Goal: Task Accomplishment & Management: Complete application form

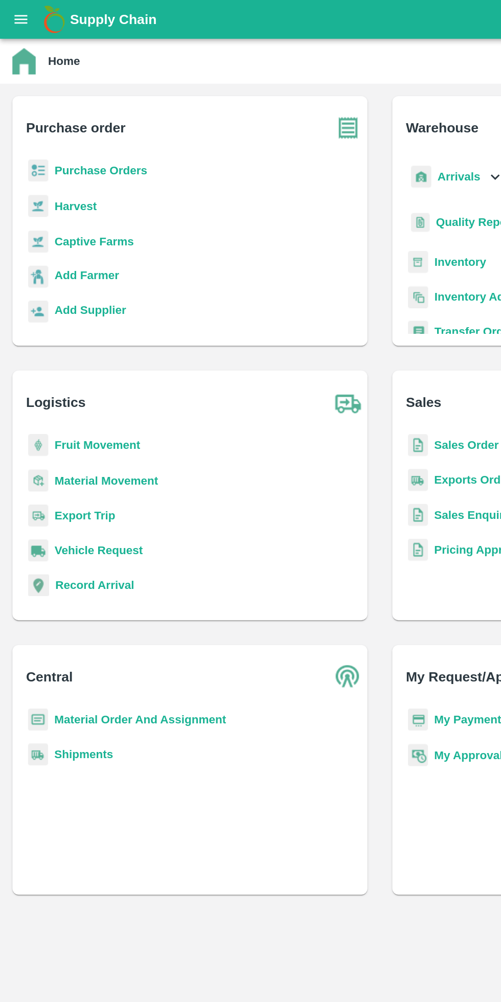
click at [14, 13] on icon "open drawer" at bounding box center [14, 13] width 9 height 6
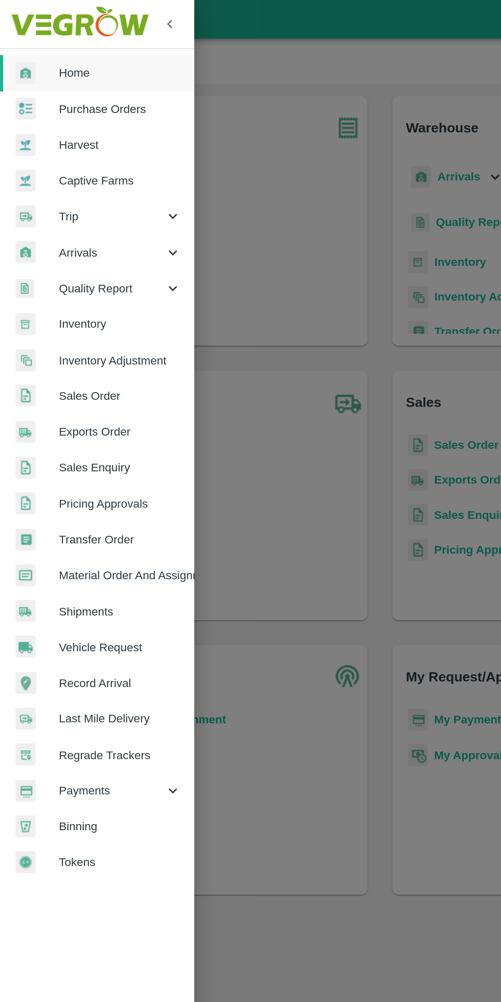
click at [78, 144] on span "Trip" at bounding box center [74, 142] width 70 height 11
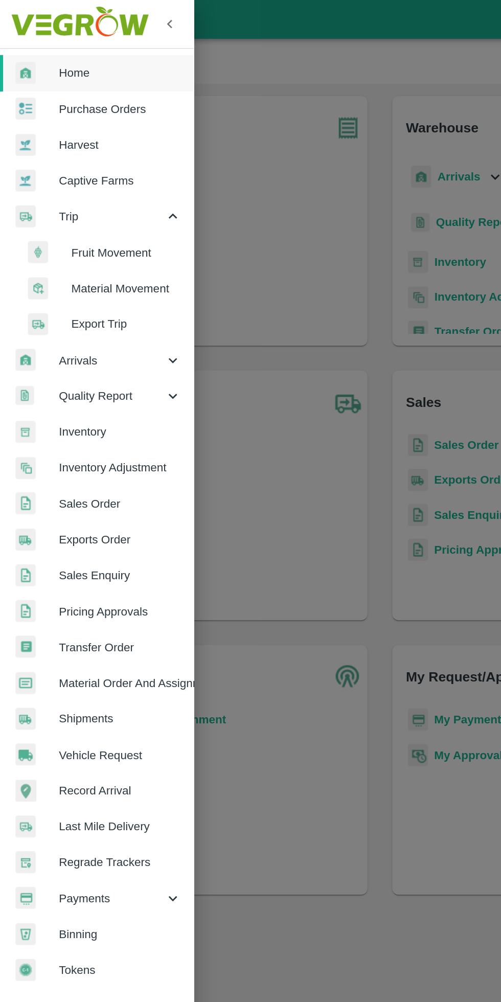
click at [96, 171] on span "Fruit Movement" at bounding box center [83, 166] width 73 height 11
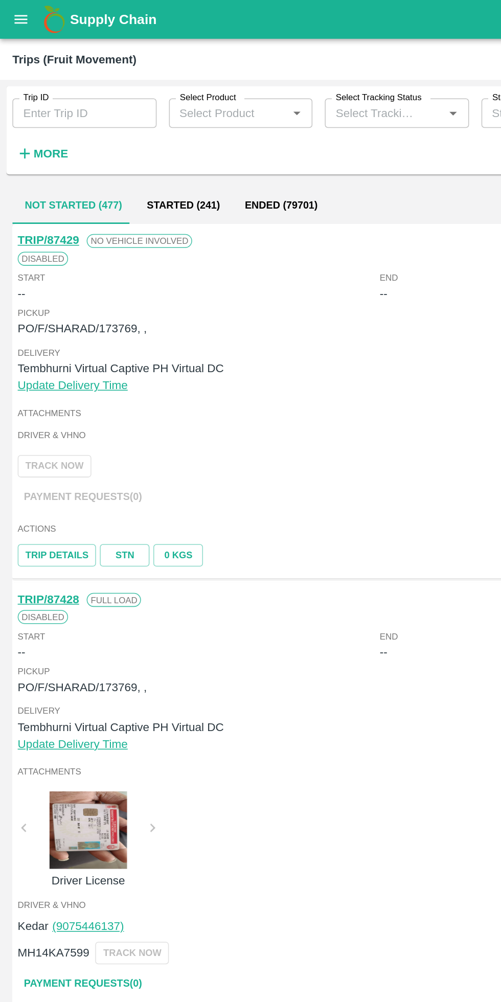
click at [38, 99] on strong "More" at bounding box center [33, 101] width 23 height 8
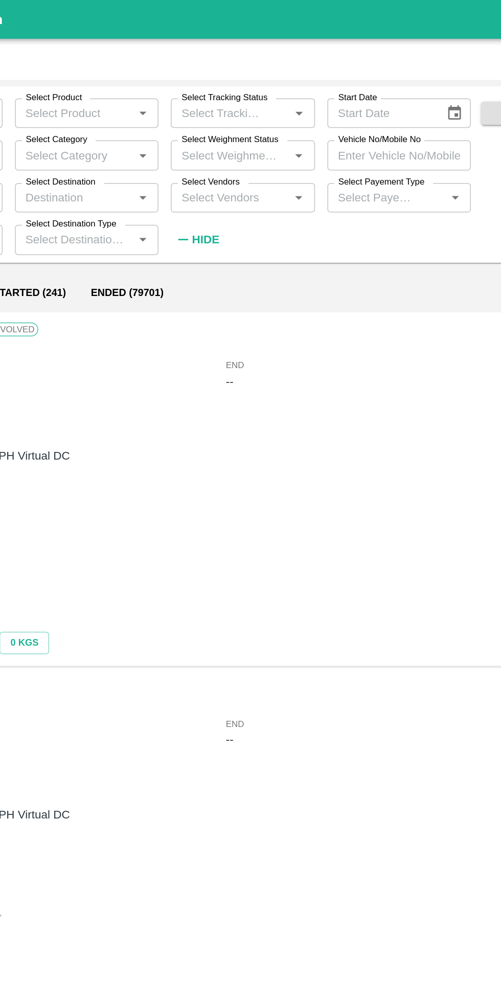
click at [359, 105] on input "Vehicle No/Mobile No" at bounding box center [364, 102] width 95 height 19
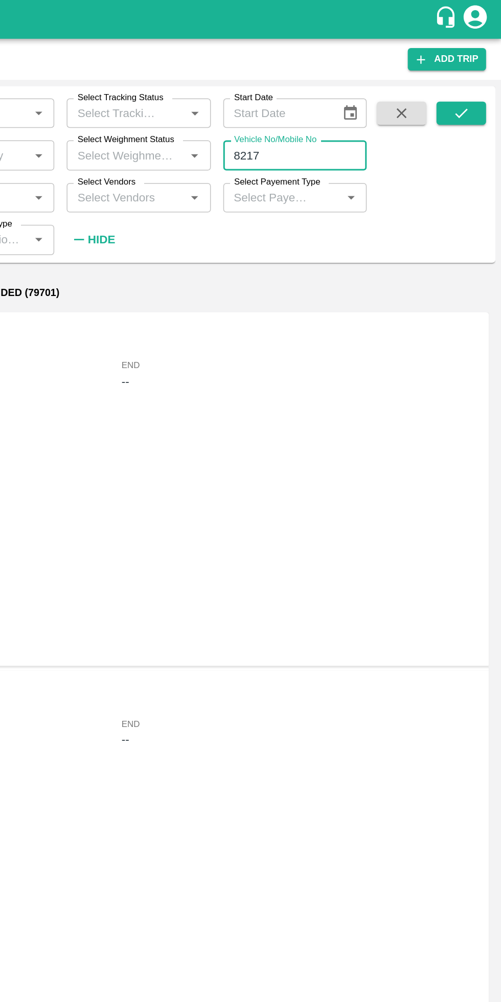
type input "8217"
click at [474, 73] on icon "submit" at bounding box center [474, 74] width 11 height 11
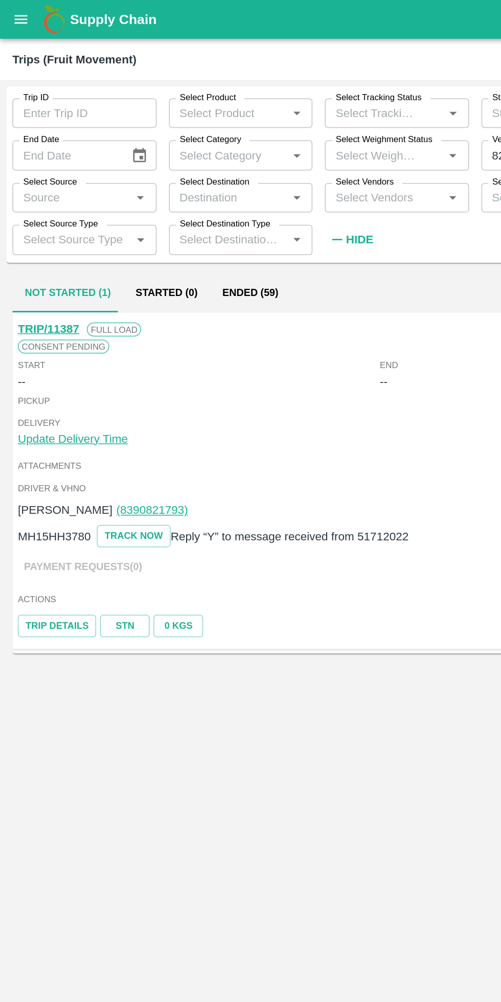
click at [172, 194] on button "Ended (59)" at bounding box center [165, 193] width 53 height 25
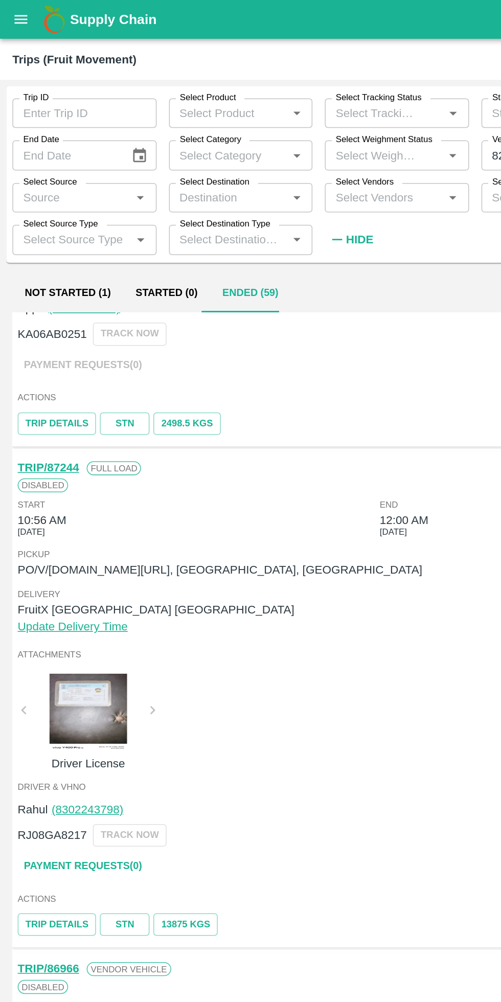
scroll to position [243, 0]
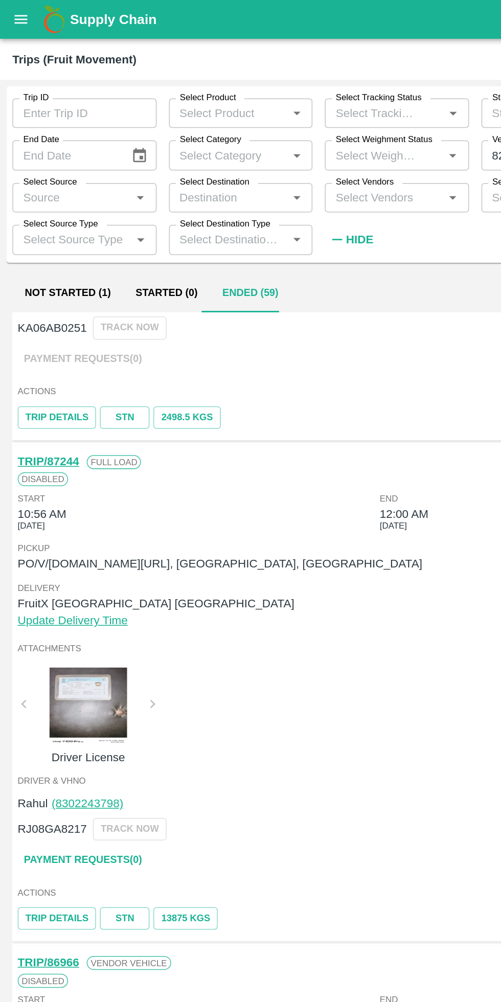
click at [77, 604] on link "STN" at bounding box center [82, 605] width 33 height 15
click at [43, 301] on link "TRIP/87244" at bounding box center [32, 304] width 40 height 8
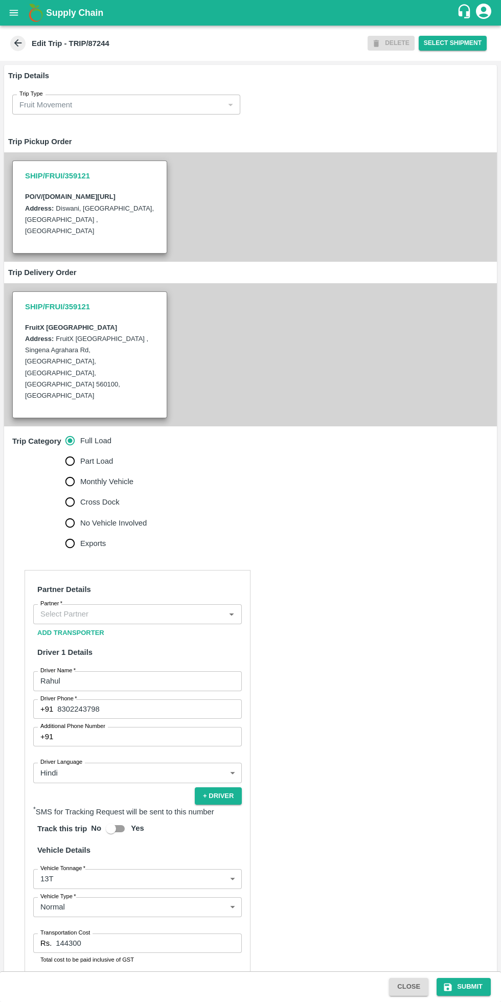
type input "[PERSON_NAME] (Bajrangbali Transport)-[GEOGRAPHIC_DATA], [GEOGRAPHIC_DATA]-8209…"
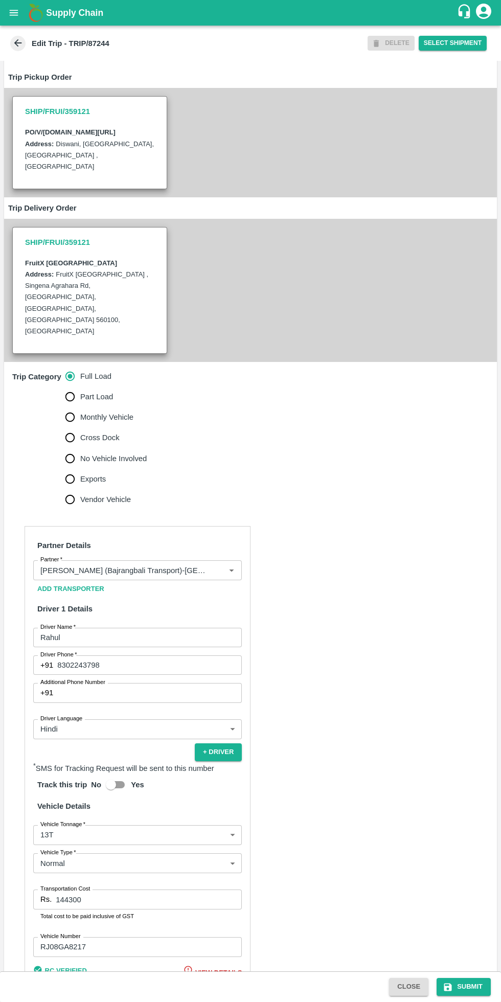
scroll to position [78, 0]
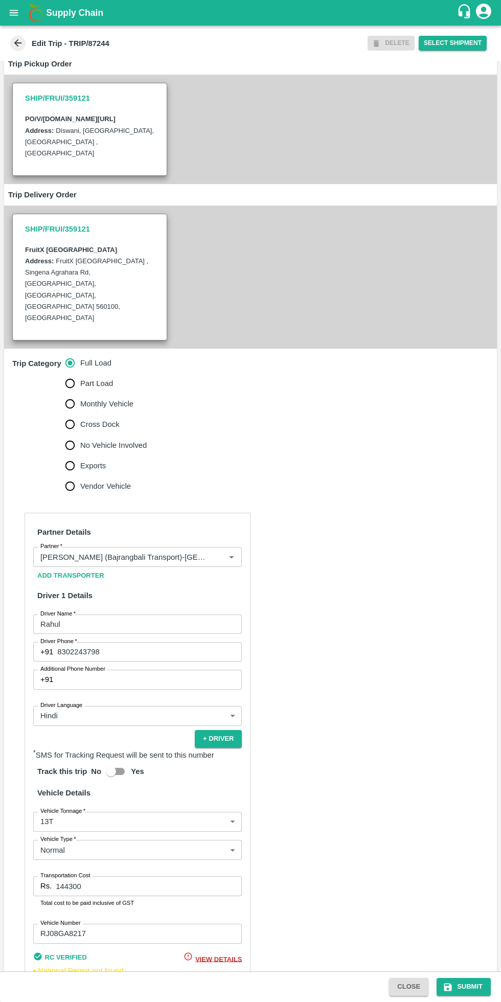
click at [128, 876] on input "144300" at bounding box center [149, 885] width 186 height 19
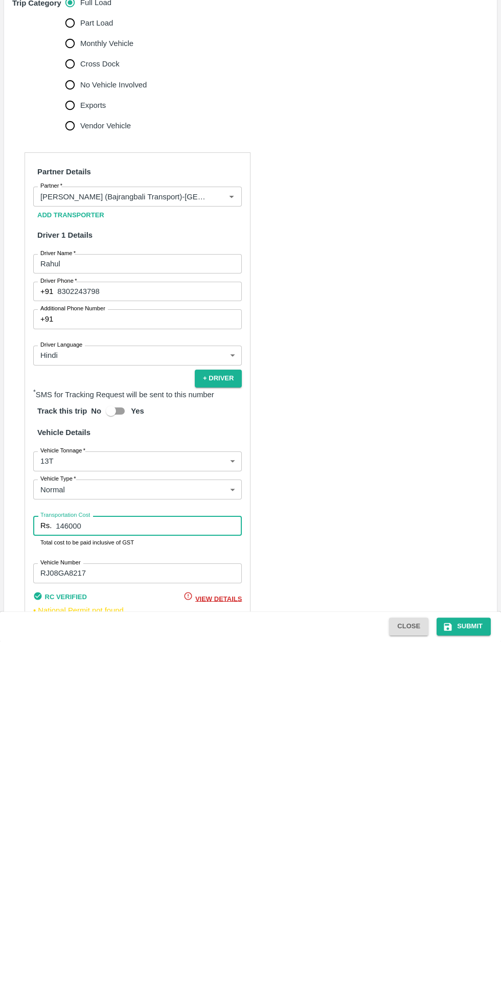
type input "146000"
click at [468, 987] on button "Submit" at bounding box center [464, 987] width 54 height 18
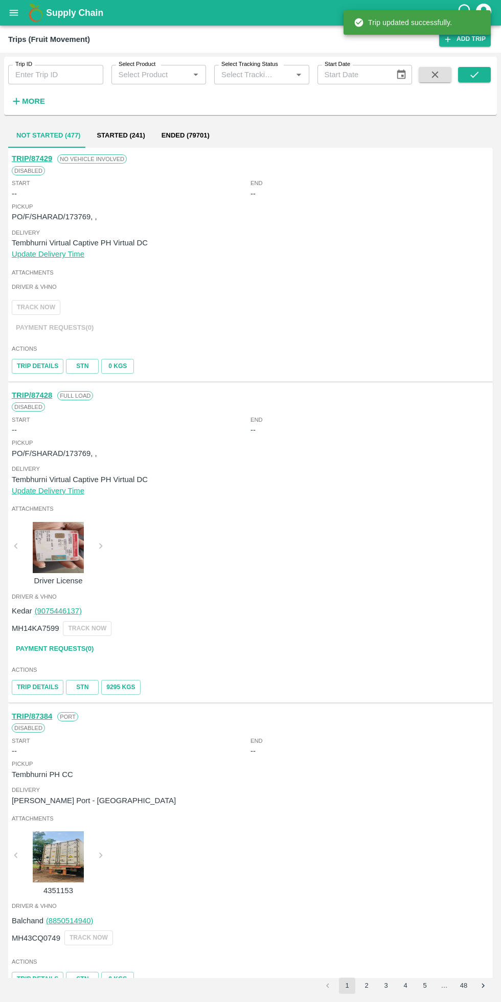
click at [60, 75] on input "Trip ID" at bounding box center [55, 74] width 95 height 19
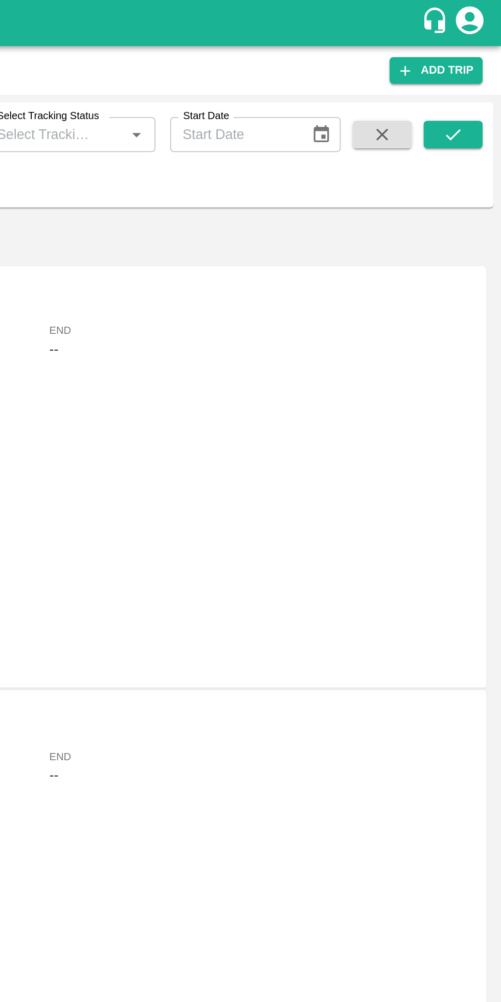
type input "87244"
click at [471, 74] on icon "submit" at bounding box center [474, 74] width 11 height 11
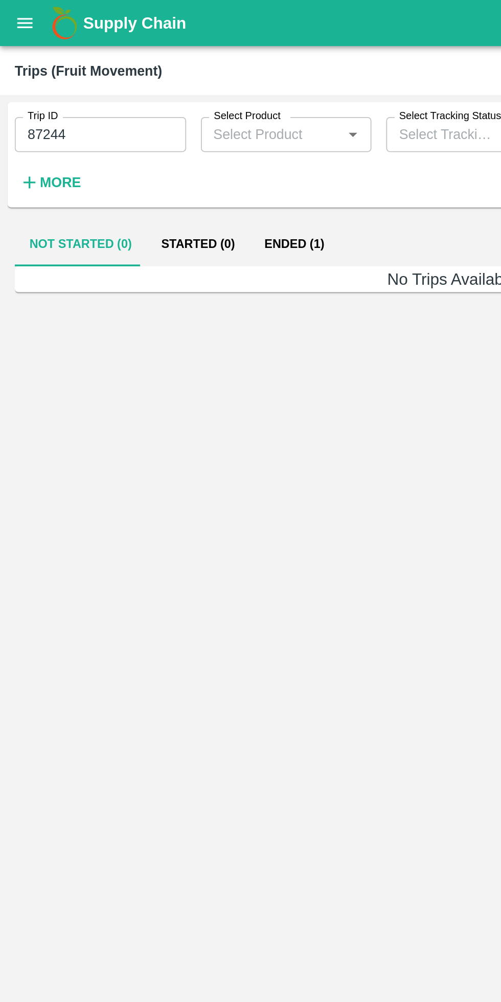
click at [166, 135] on button "Ended (1)" at bounding box center [164, 135] width 50 height 25
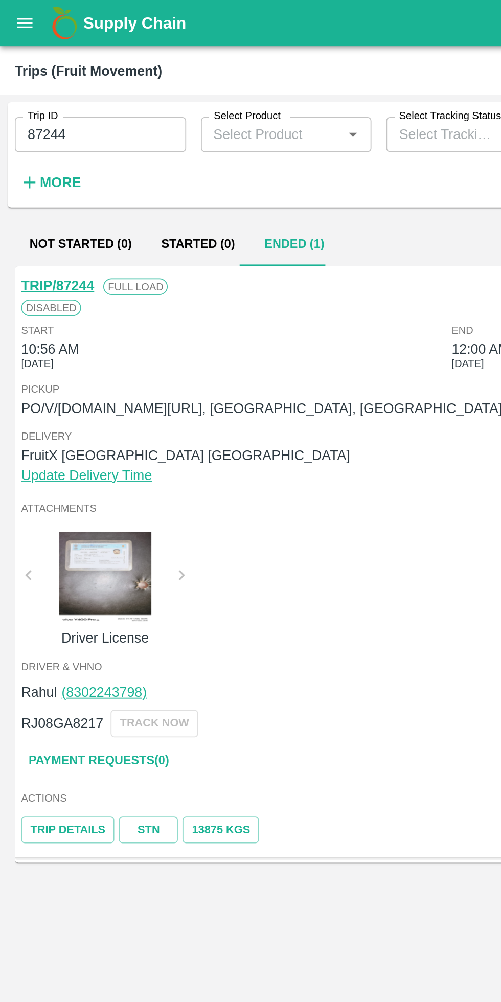
click at [51, 420] on link "Payment Requests( 0 )" at bounding box center [55, 422] width 86 height 18
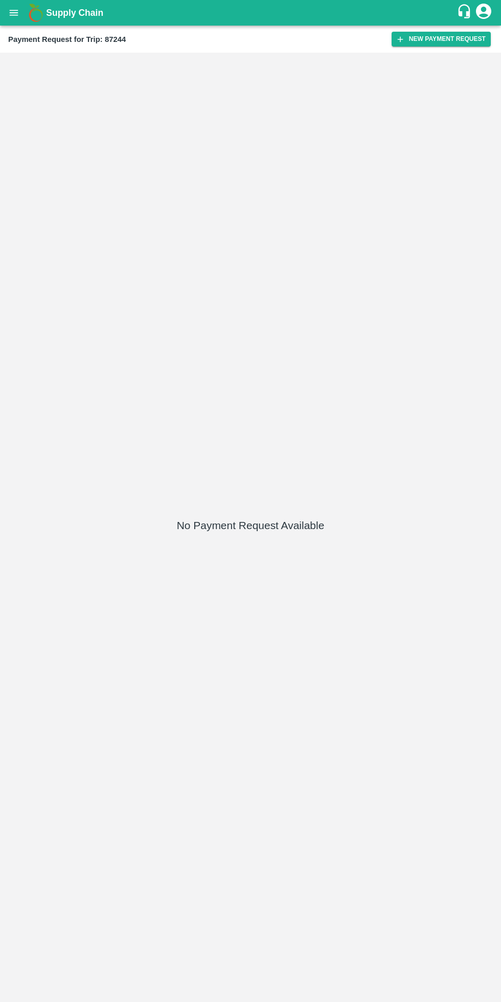
click at [433, 39] on button "New Payment Request" at bounding box center [441, 39] width 99 height 15
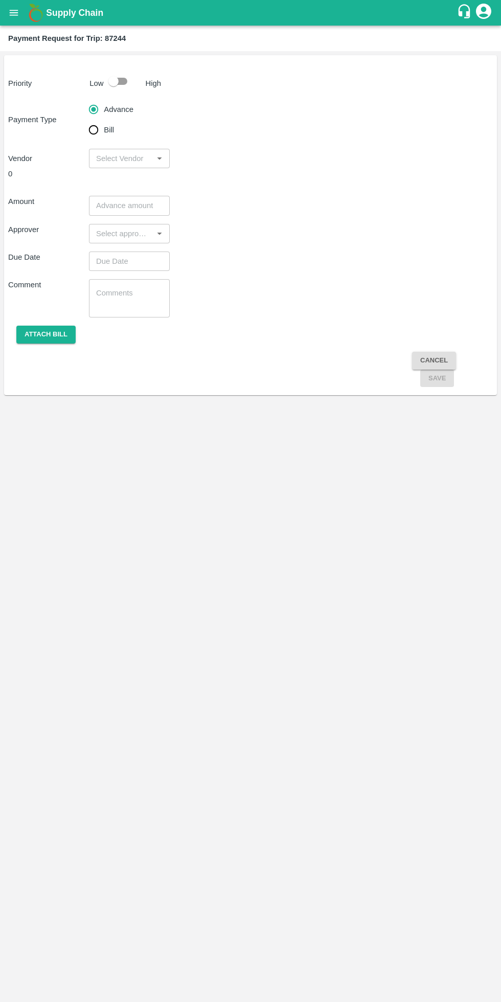
click at [122, 78] on input "checkbox" at bounding box center [113, 81] width 58 height 19
checkbox input "true"
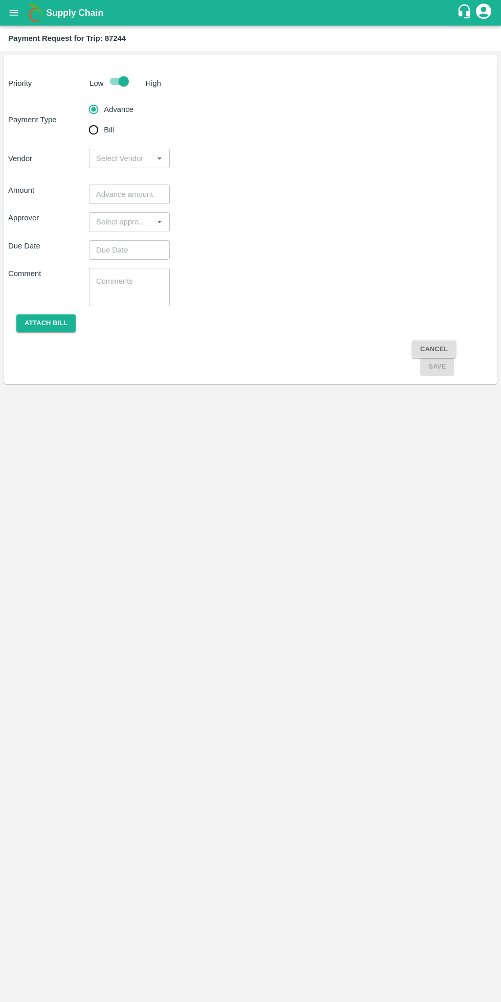
click at [98, 130] on input "Bill" at bounding box center [93, 130] width 20 height 20
radio input "true"
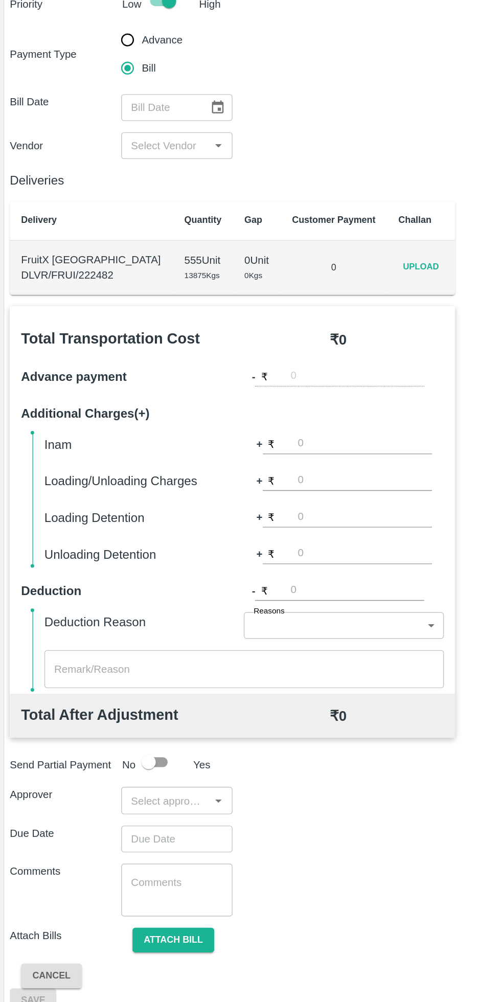
click at [159, 154] on icon "Choose date" at bounding box center [159, 158] width 9 height 10
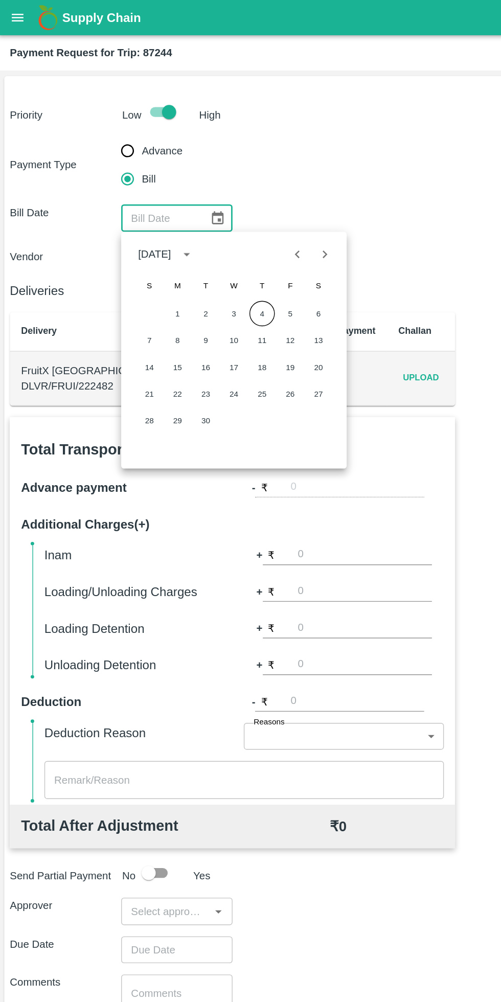
click at [191, 227] on button "4" at bounding box center [191, 227] width 18 height 18
type input "04/09/2025"
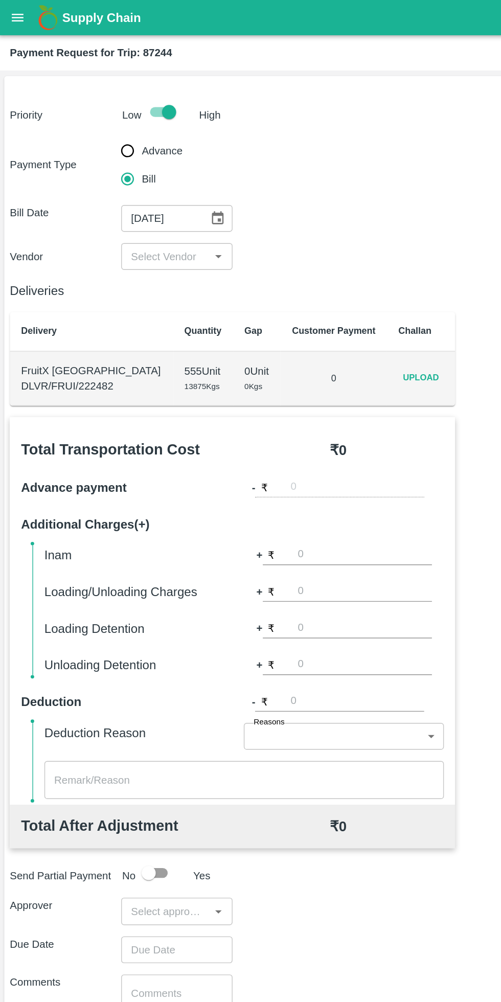
click at [142, 189] on input "input" at bounding box center [121, 185] width 58 height 13
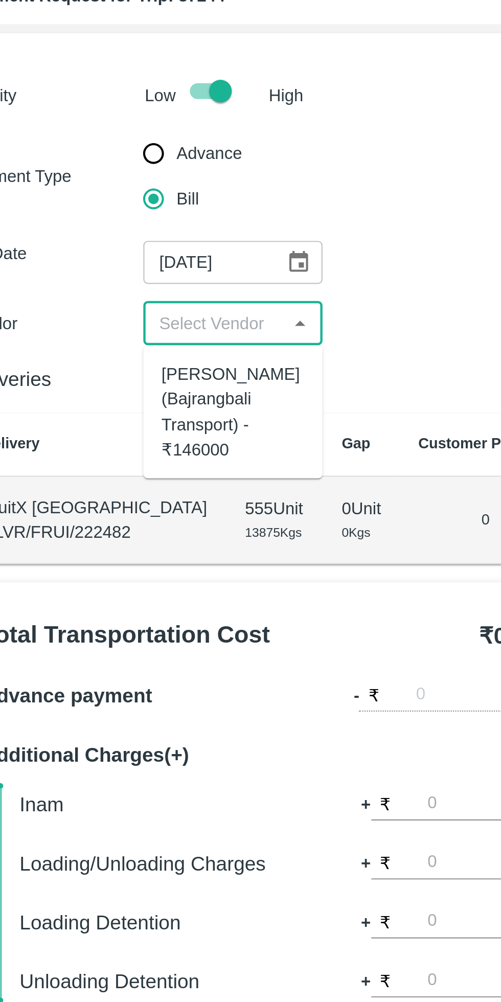
click at [126, 225] on div "Bacchan Lal (Bajrangbali Transport) - ₹146000" at bounding box center [129, 225] width 64 height 45
type input "Bacchan Lal (Bajrangbali Transport) - ₹146000"
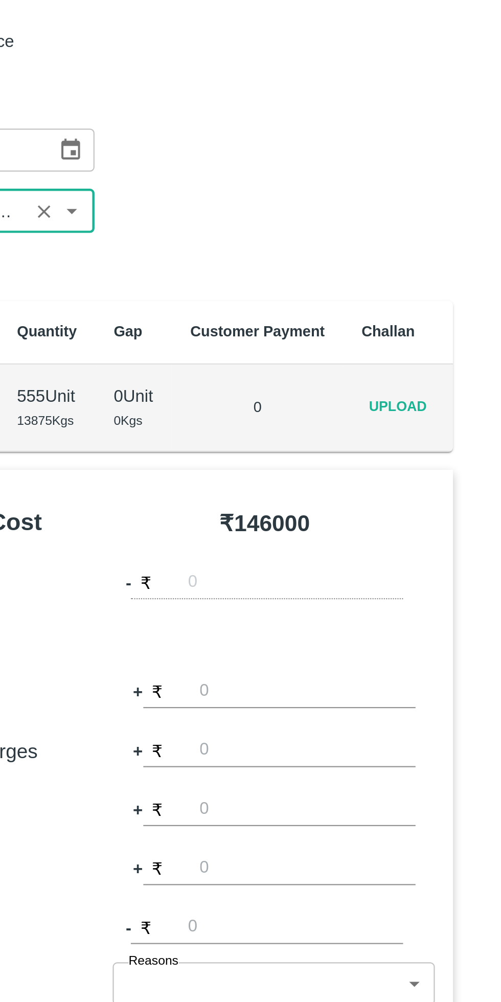
click at [304, 276] on span "Upload" at bounding box center [306, 274] width 33 height 15
click at [0, 0] on input "Upload" at bounding box center [0, 0] width 0 height 0
click at [301, 271] on span "Upload" at bounding box center [306, 274] width 33 height 15
click at [0, 0] on input "Upload" at bounding box center [0, 0] width 0 height 0
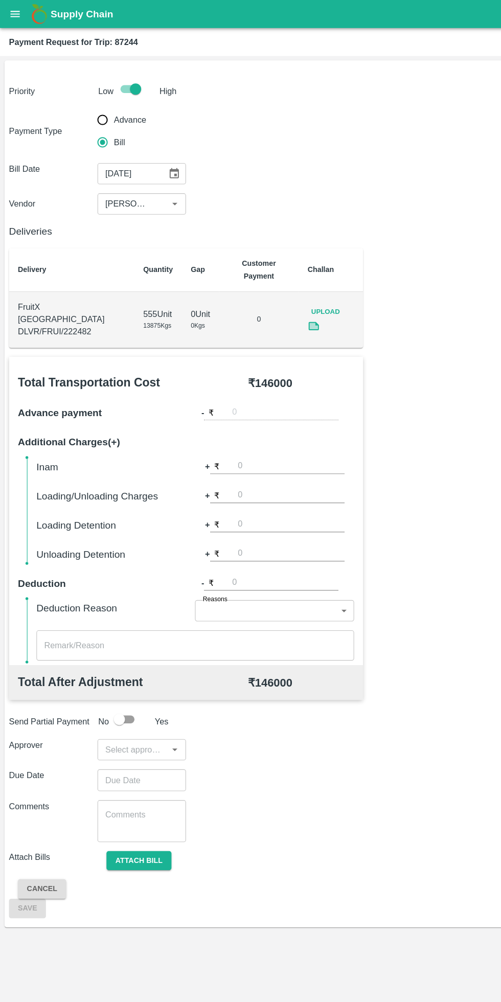
click at [290, 294] on icon at bounding box center [287, 297] width 8 height 6
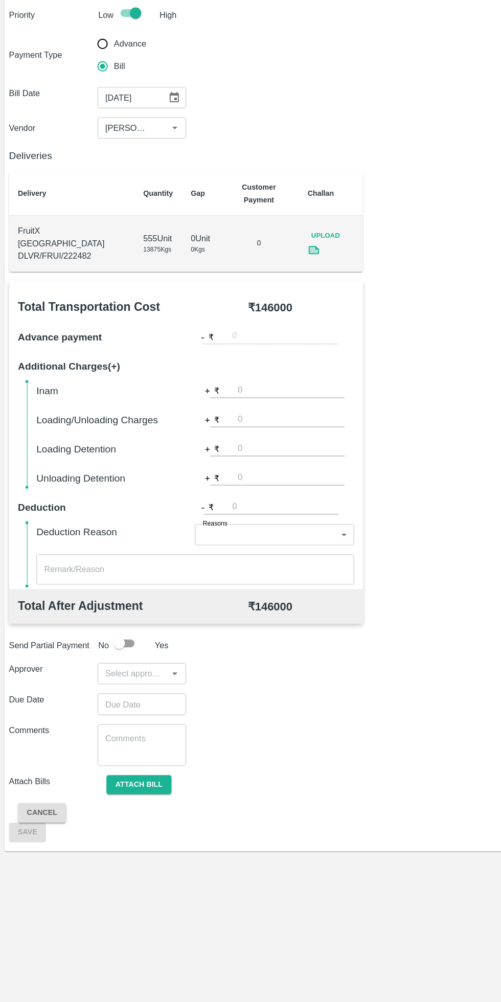
click at [129, 677] on input "input" at bounding box center [121, 683] width 58 height 13
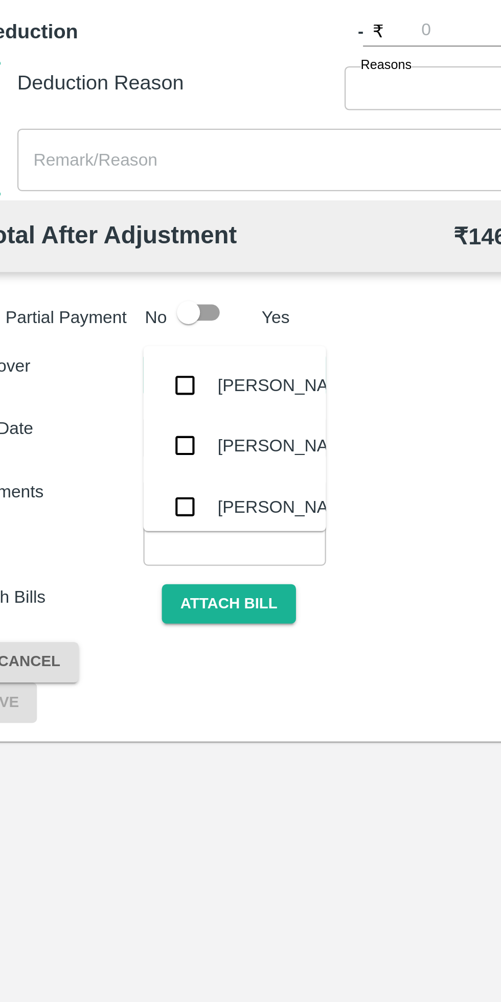
type input "pal"
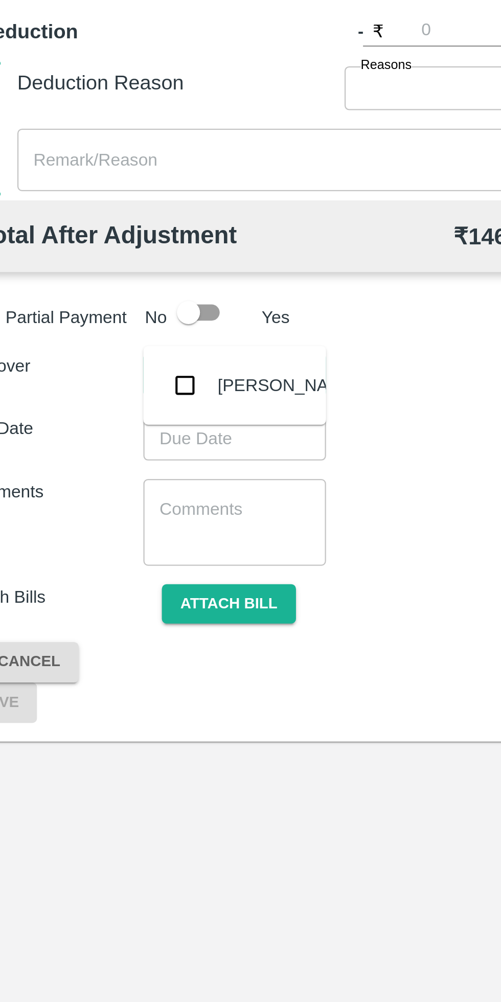
click at [133, 688] on div "Palwinder Singh" at bounding box center [153, 688] width 62 height 11
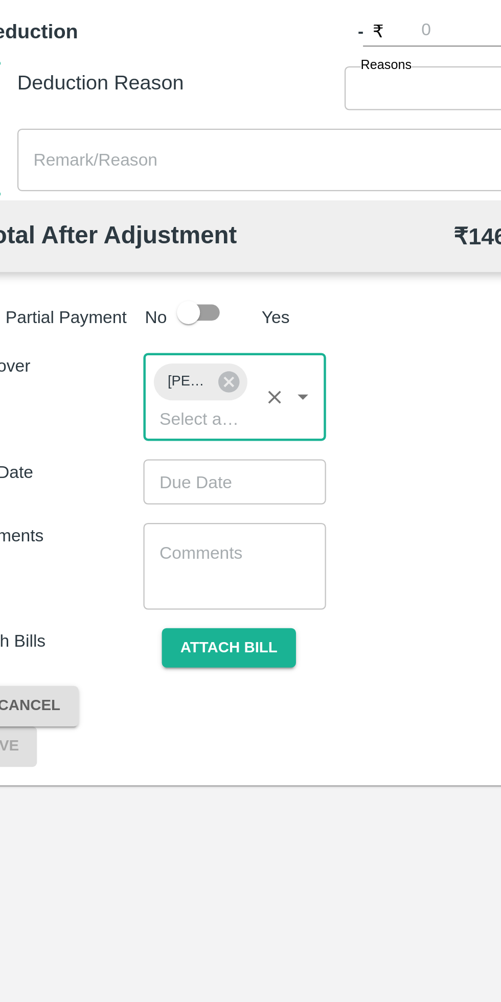
click at [139, 721] on input "Choose date" at bounding box center [126, 730] width 74 height 19
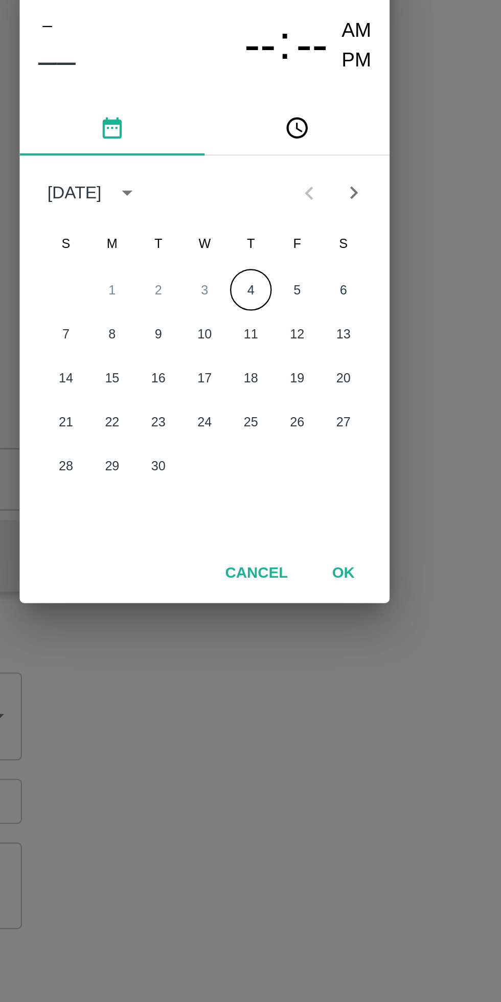
click at [271, 503] on button "4" at bounding box center [271, 505] width 18 height 18
type input "04/09/2025 12:00 AM"
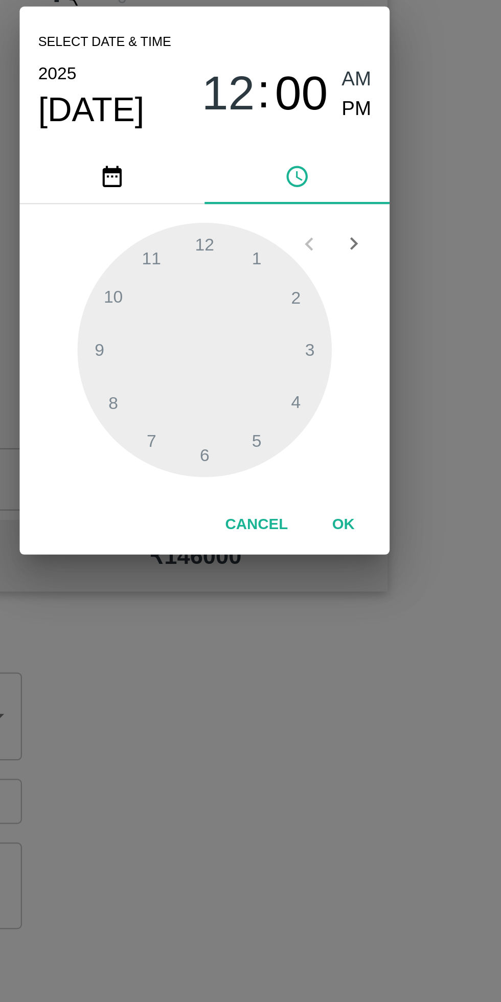
click at [312, 608] on button "OK" at bounding box center [311, 609] width 33 height 18
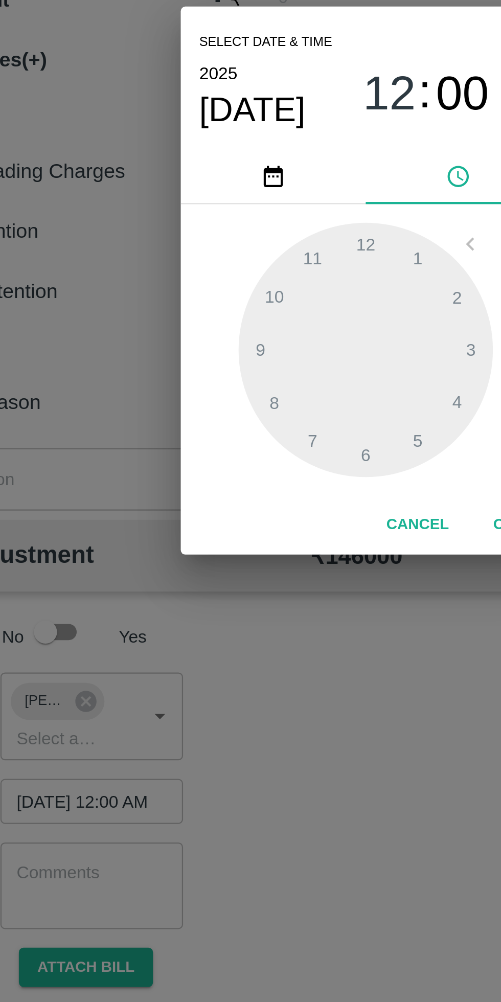
scroll to position [0, 8]
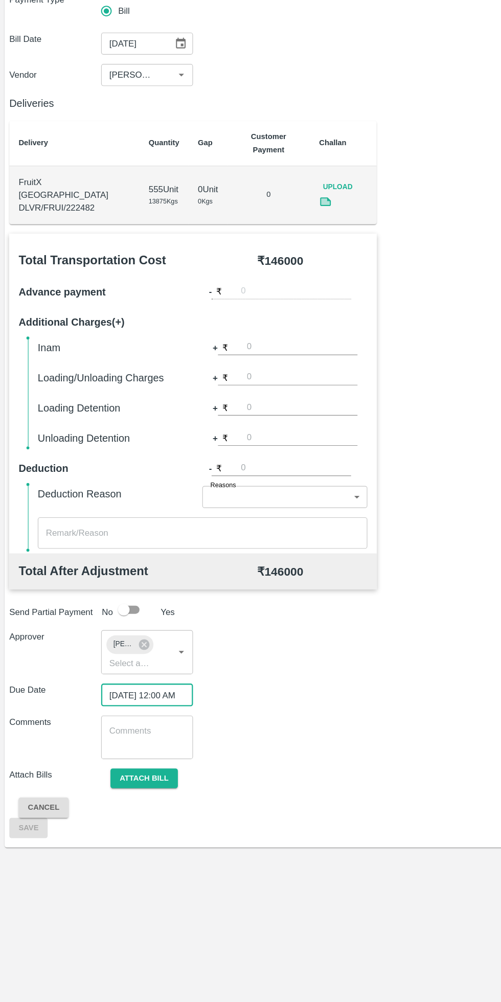
click at [140, 796] on button "Attach bill" at bounding box center [126, 805] width 59 height 18
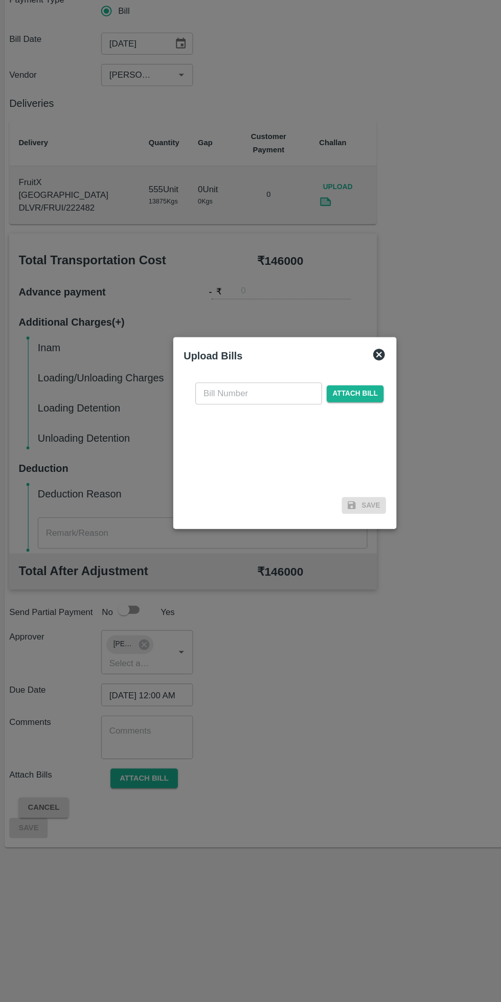
scroll to position [0, 0]
click at [313, 464] on span "Attach bill" at bounding box center [312, 466] width 50 height 15
click at [0, 0] on input "Attach bill" at bounding box center [0, 0] width 0 height 0
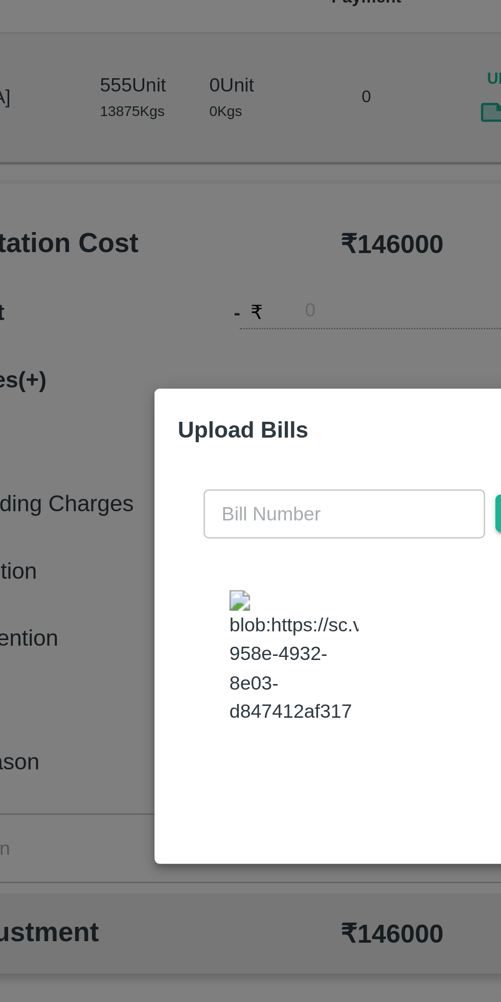
click at [206, 465] on input "text" at bounding box center [227, 456] width 111 height 19
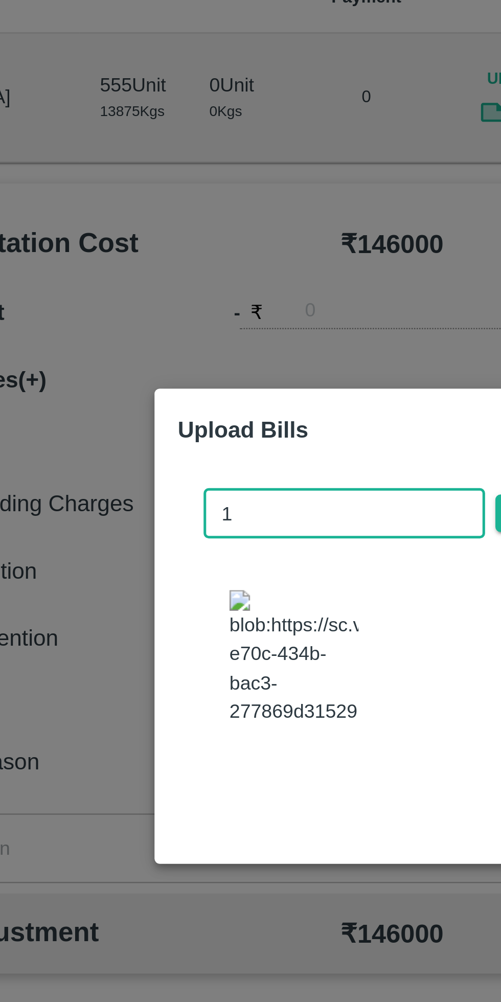
type input "19"
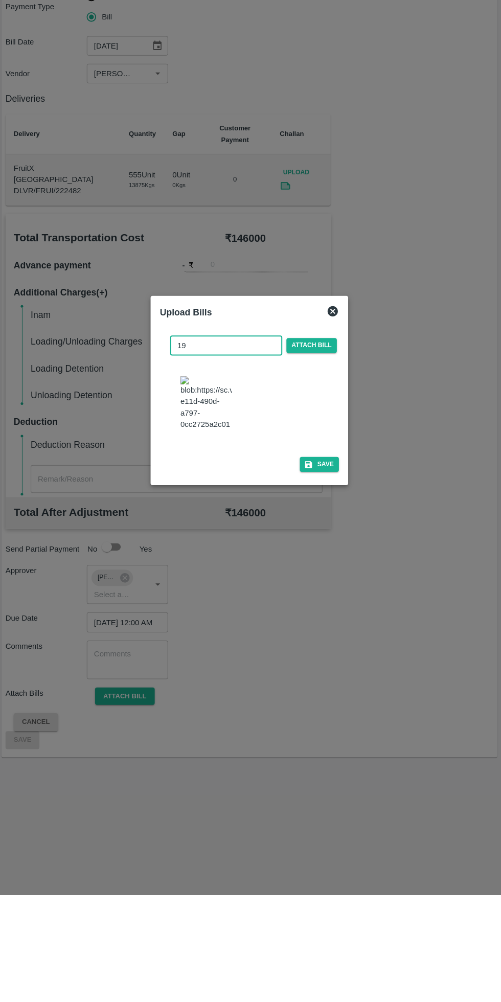
click at [326, 567] on button "Save" at bounding box center [320, 574] width 39 height 15
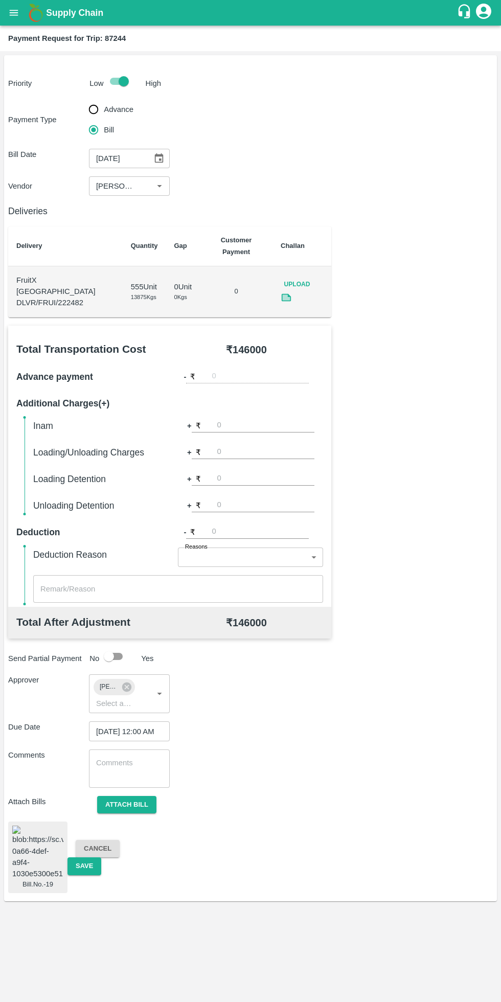
click at [91, 857] on button "Save" at bounding box center [84, 866] width 34 height 18
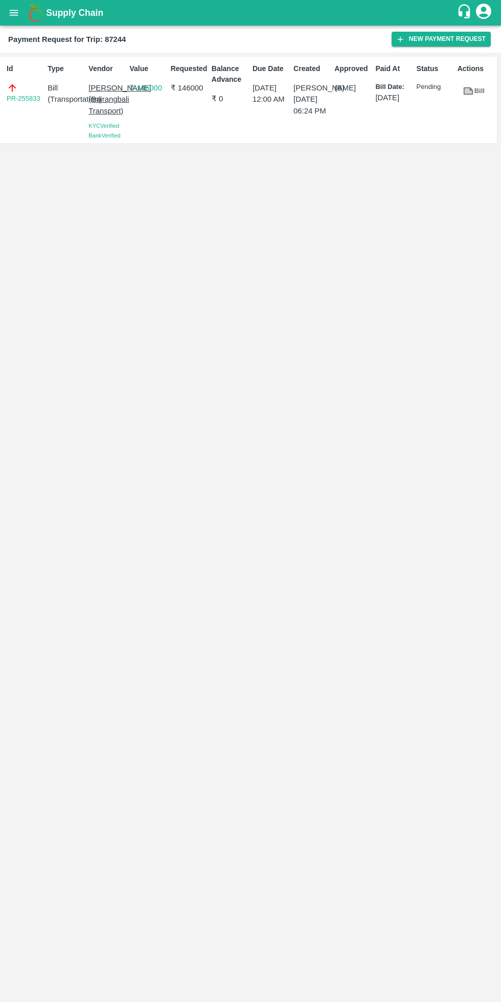
click at [14, 13] on icon "open drawer" at bounding box center [14, 13] width 9 height 6
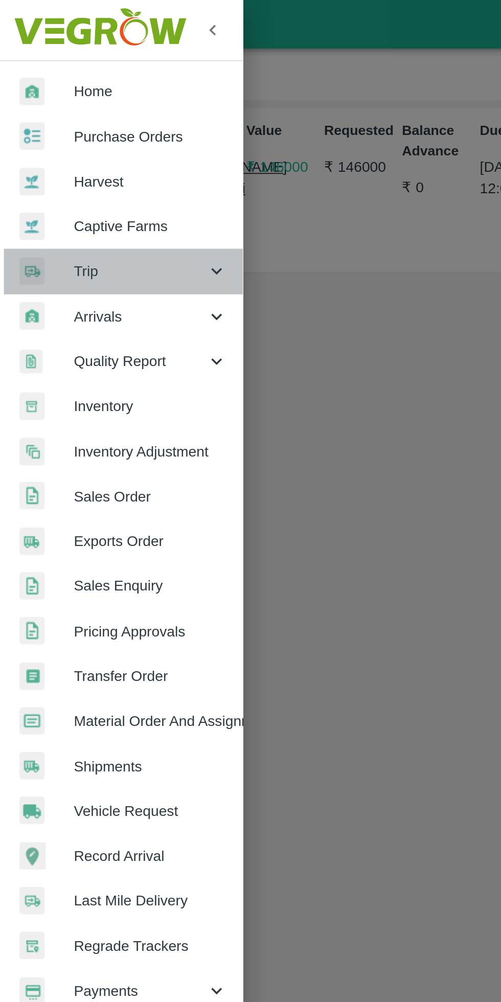
click at [43, 145] on span "Trip" at bounding box center [74, 142] width 70 height 11
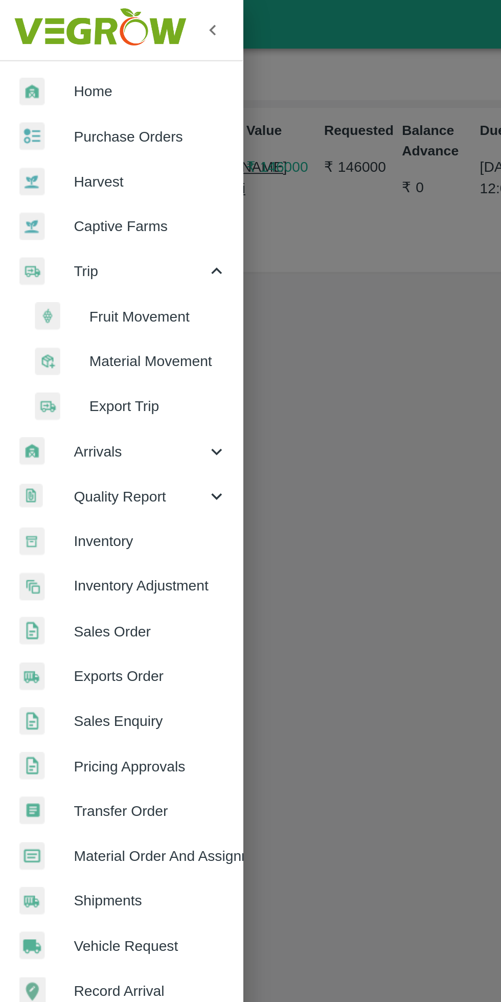
click at [13, 224] on li "Export Trip" at bounding box center [68, 214] width 120 height 24
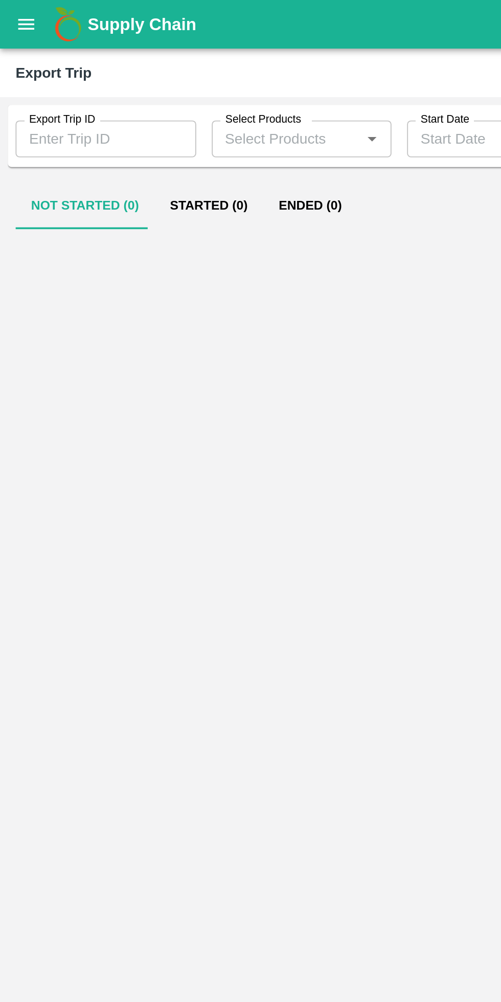
click at [12, 21] on button "open drawer" at bounding box center [14, 13] width 24 height 24
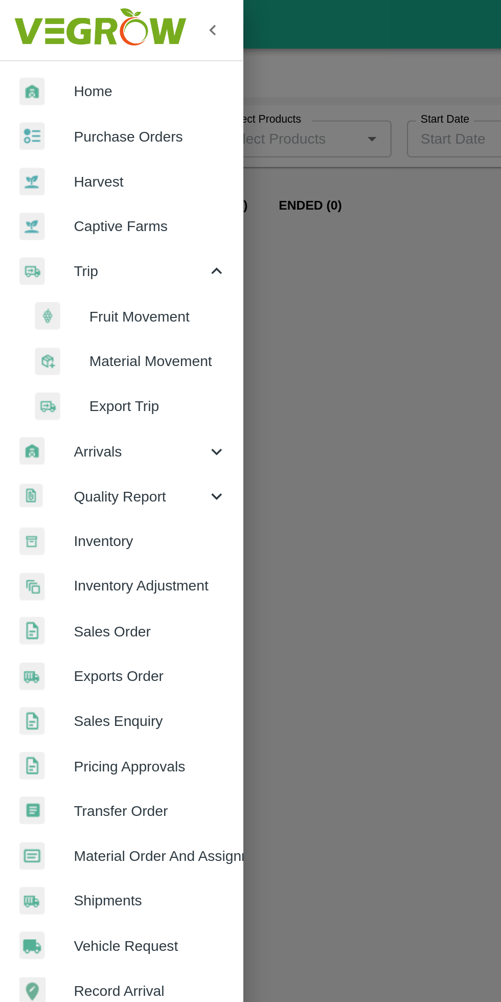
click at [72, 186] on span "Material Movement" at bounding box center [83, 190] width 73 height 11
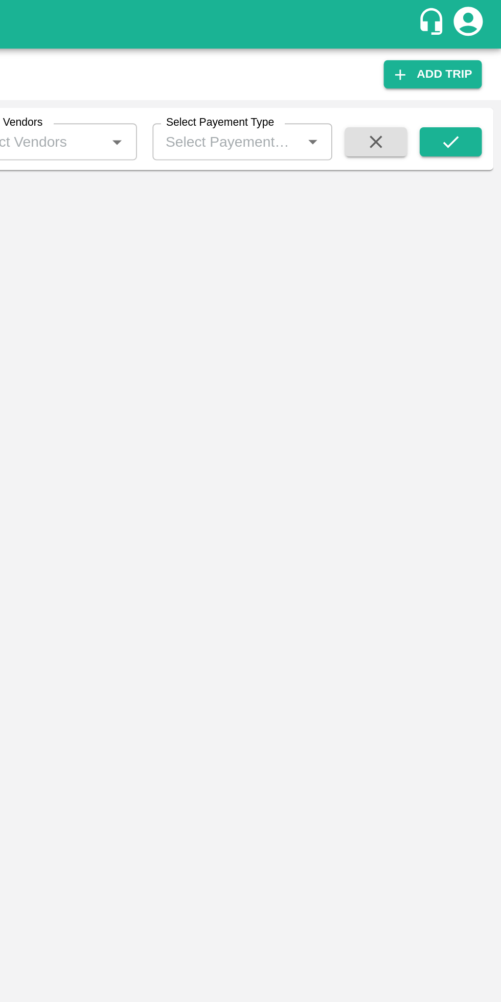
click at [475, 40] on link "Add Trip" at bounding box center [465, 39] width 52 height 15
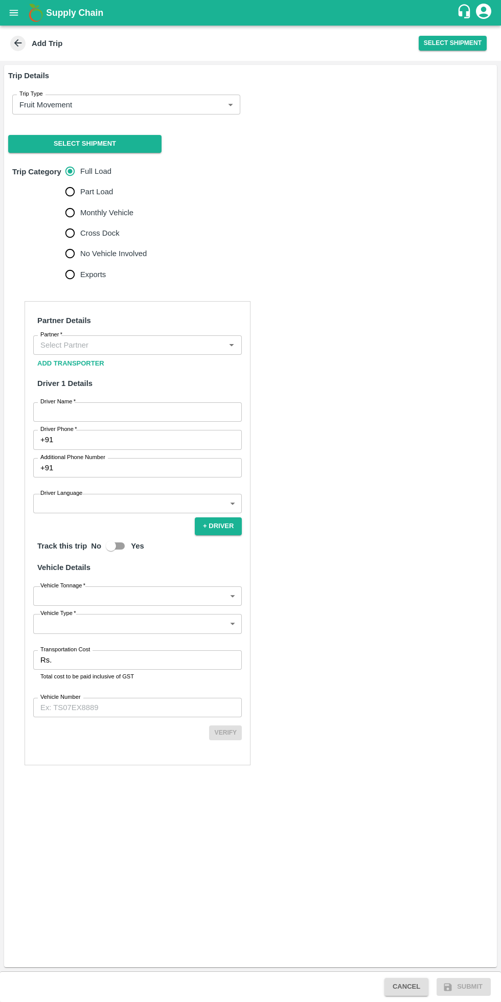
click at [112, 109] on body "Supply Chain Add Trip Select Shipment Trip Details Trip Type Fruit Movement 1 T…" at bounding box center [250, 501] width 501 height 1002
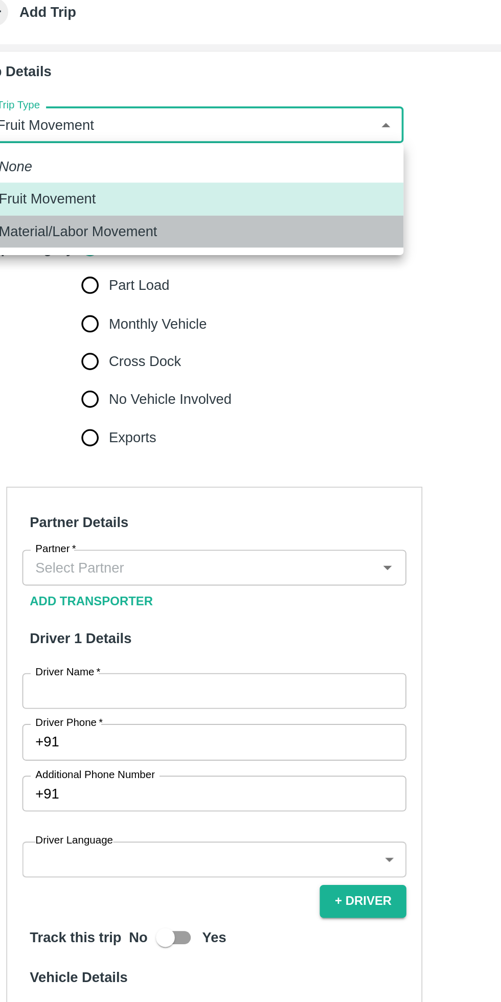
click at [74, 164] on p "Material/Labor Movement" at bounding box center [63, 162] width 86 height 11
type input "2"
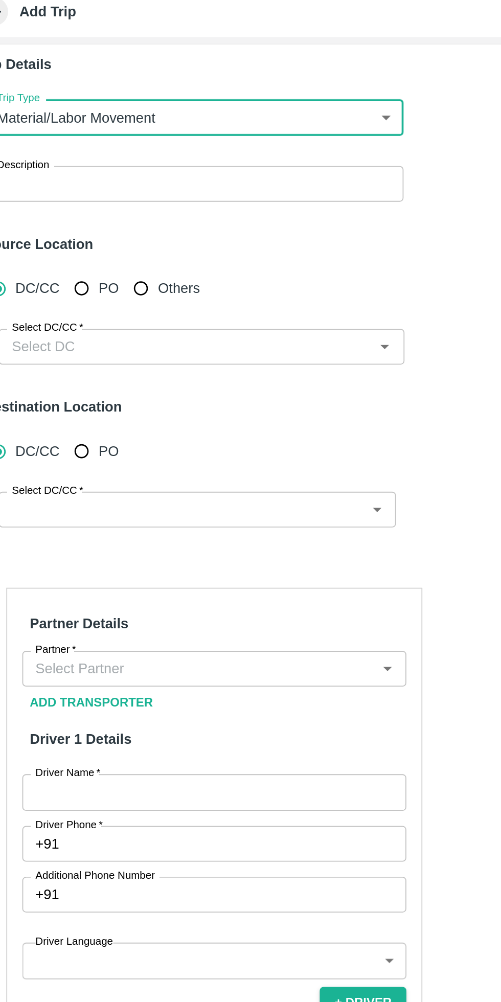
click at [91, 131] on textarea "Description" at bounding box center [126, 133] width 214 height 11
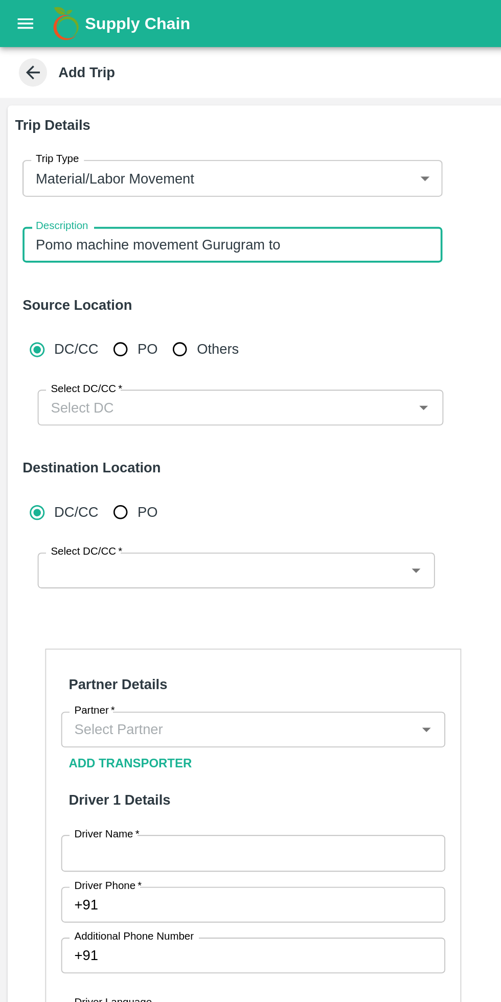
type textarea "Pomo machine movement Gurugram to [GEOGRAPHIC_DATA]"
click at [86, 222] on input "Select DC/CC   *" at bounding box center [122, 221] width 197 height 13
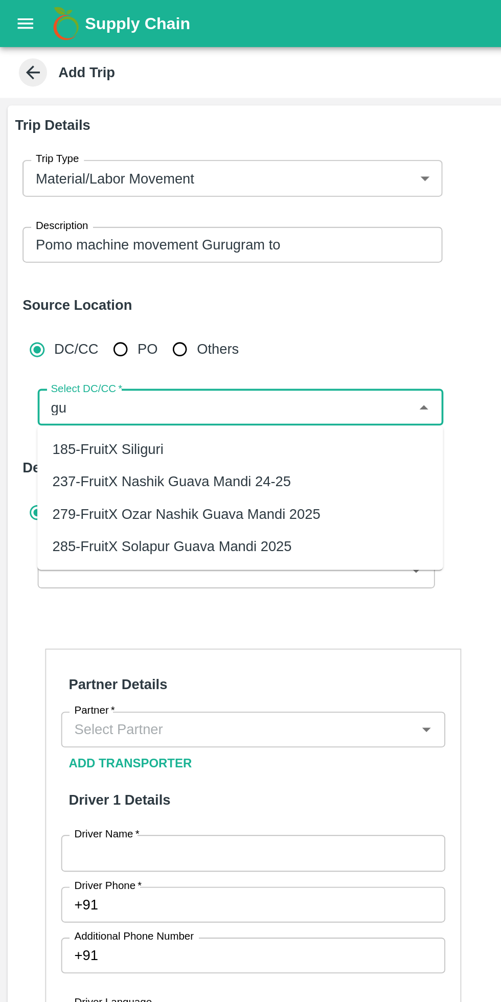
type input "g"
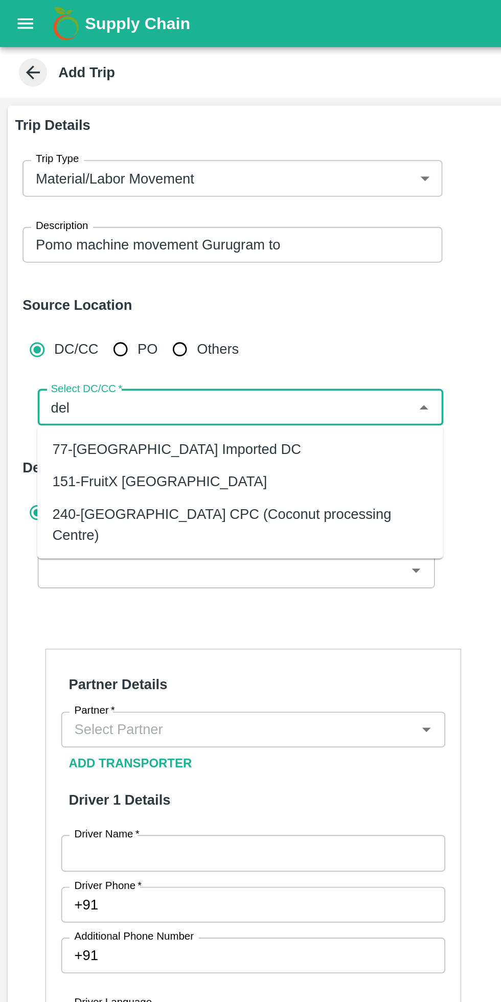
click at [85, 262] on div "151-FruitX [GEOGRAPHIC_DATA]" at bounding box center [130, 261] width 220 height 17
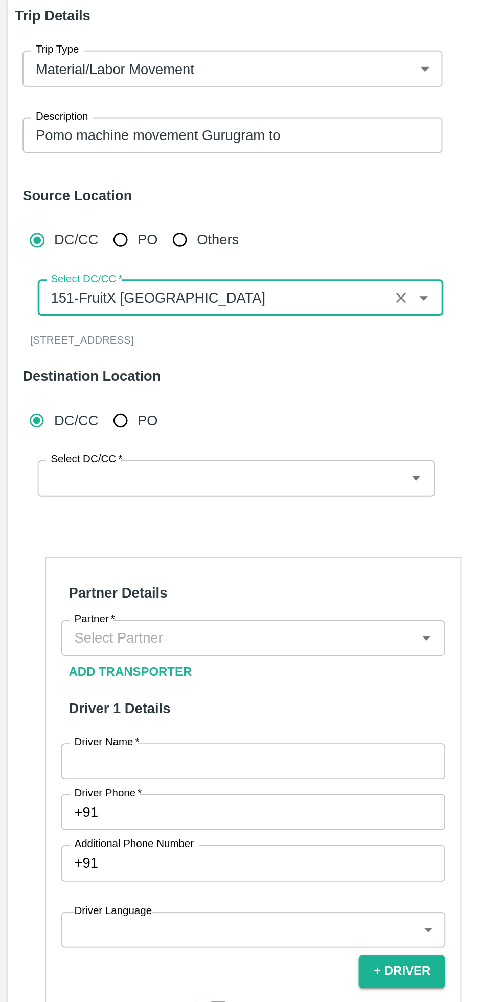
type input "151-FruitX [GEOGRAPHIC_DATA]"
click at [112, 316] on input "Select DC/CC   *" at bounding box center [120, 318] width 193 height 13
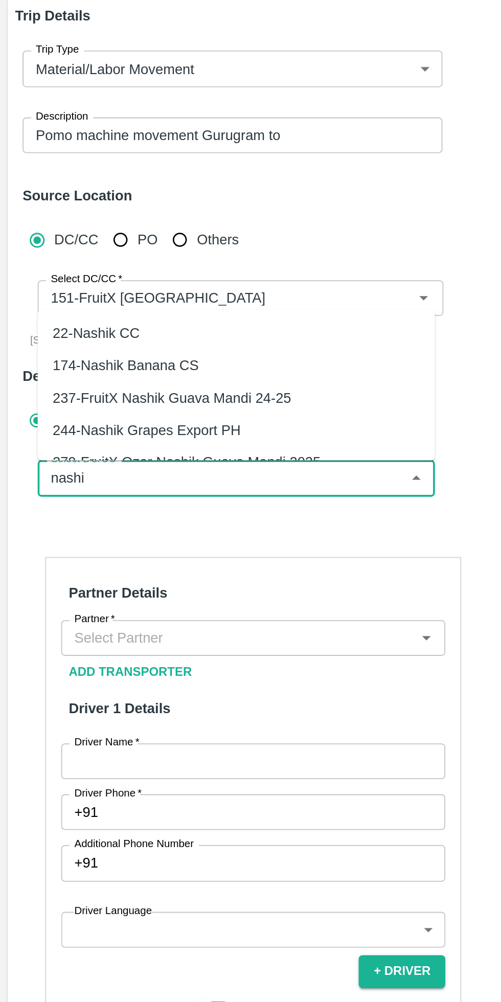
scroll to position [14, 0]
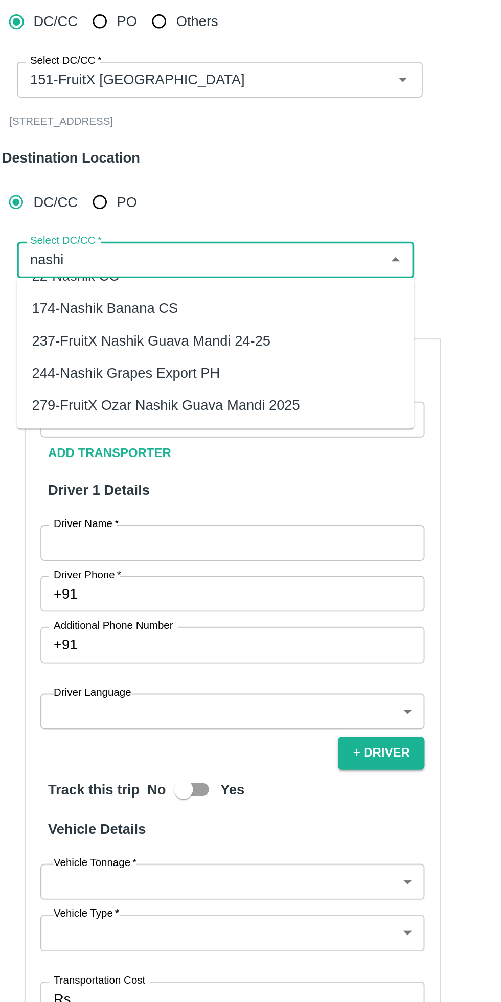
click at [157, 403] on div "279-FruitX Ozar Nashik Guava Mandi 2025" at bounding box center [102, 398] width 146 height 11
type input "279-FruitX Ozar Nashik Guava Mandi 2025"
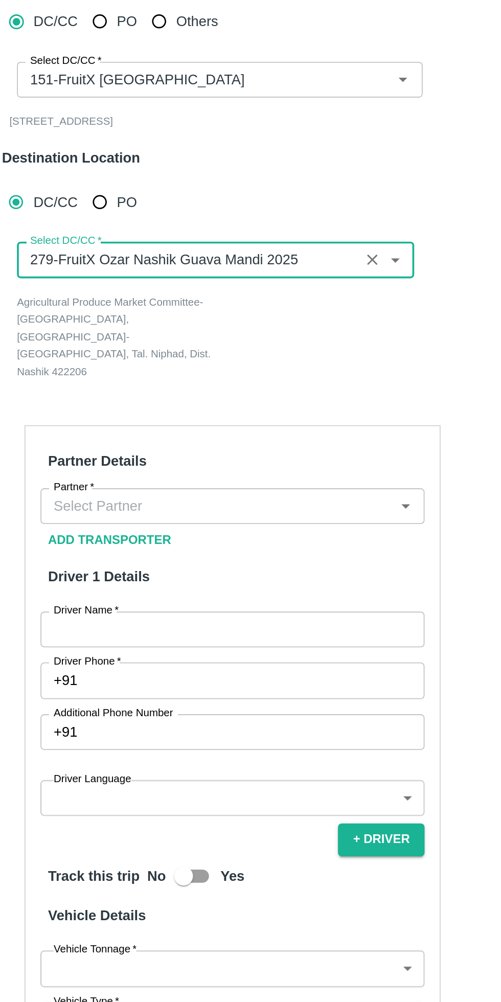
click at [182, 321] on input "Select DC/CC   *" at bounding box center [113, 318] width 179 height 13
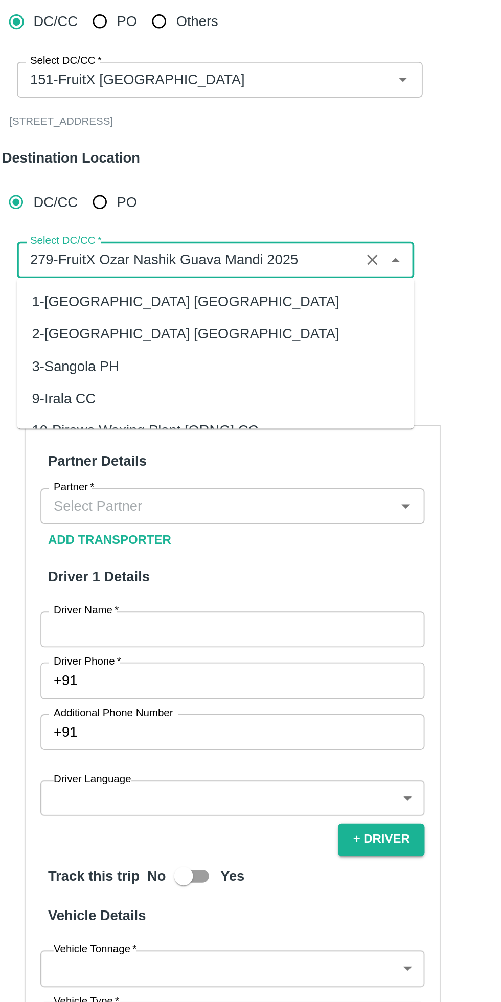
scroll to position [1692, 0]
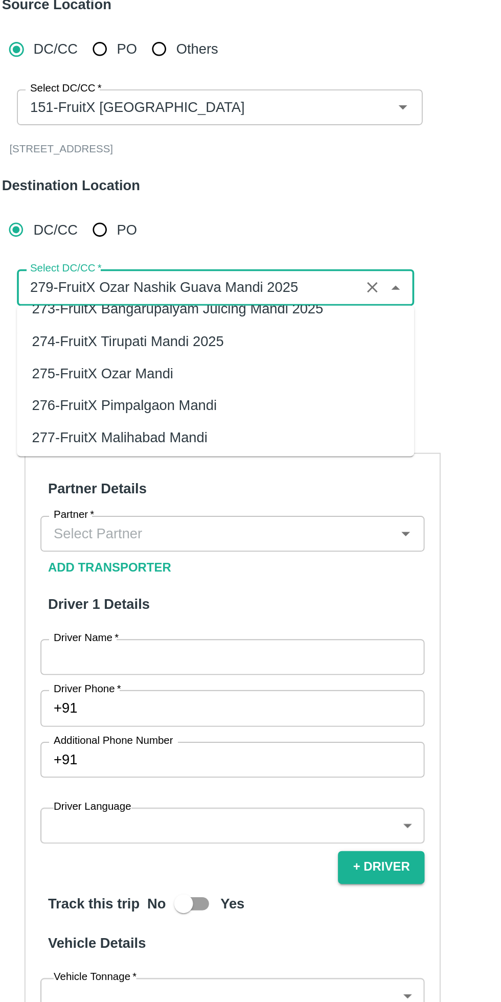
click at [213, 319] on icon "Clear" at bounding box center [214, 319] width 6 height 6
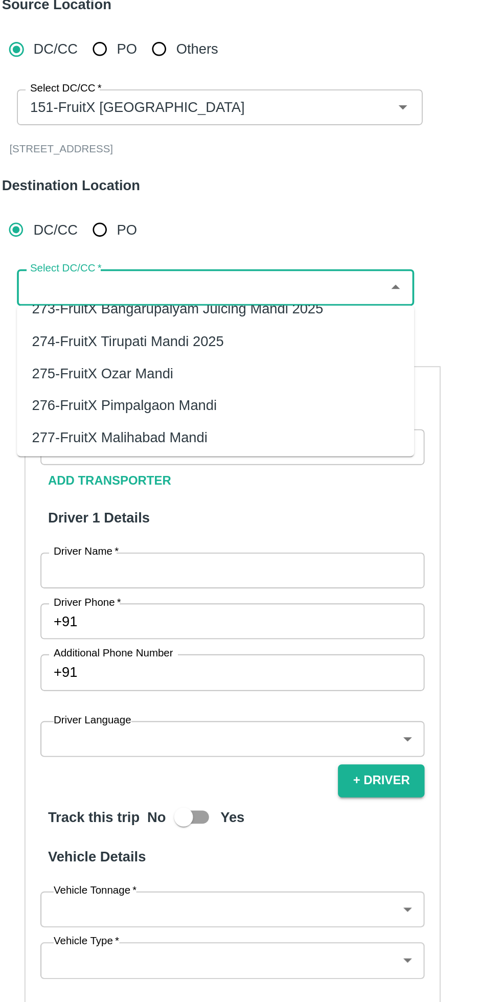
scroll to position [0, 0]
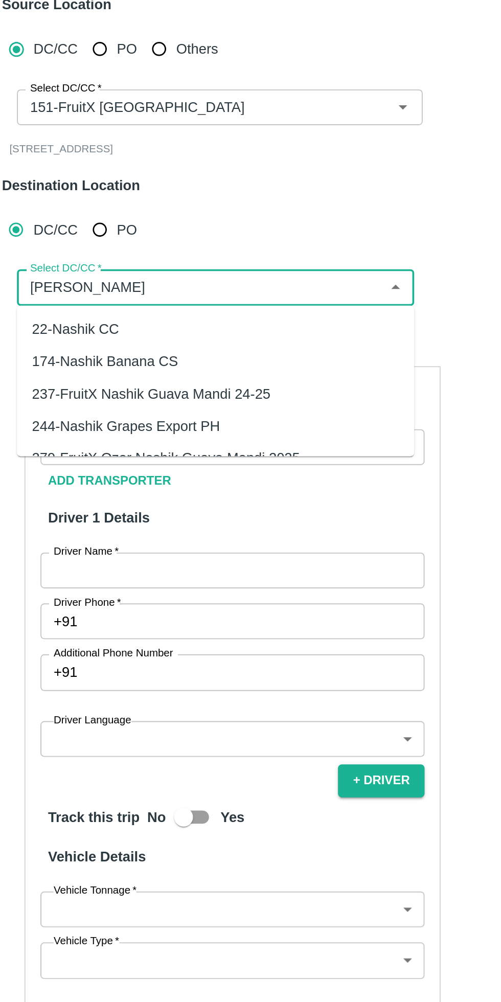
type input "nashi"
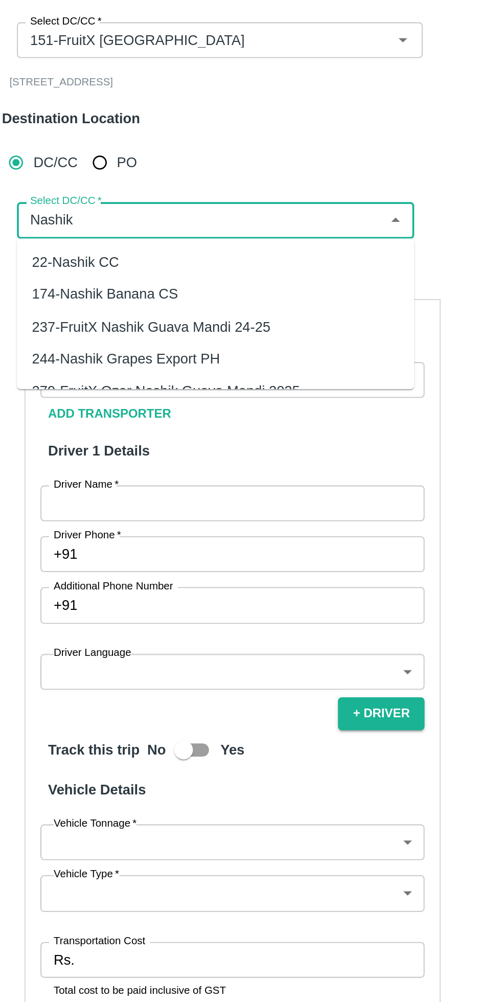
click at [120, 320] on input "Select DC/CC   *" at bounding box center [120, 318] width 193 height 13
type input "N"
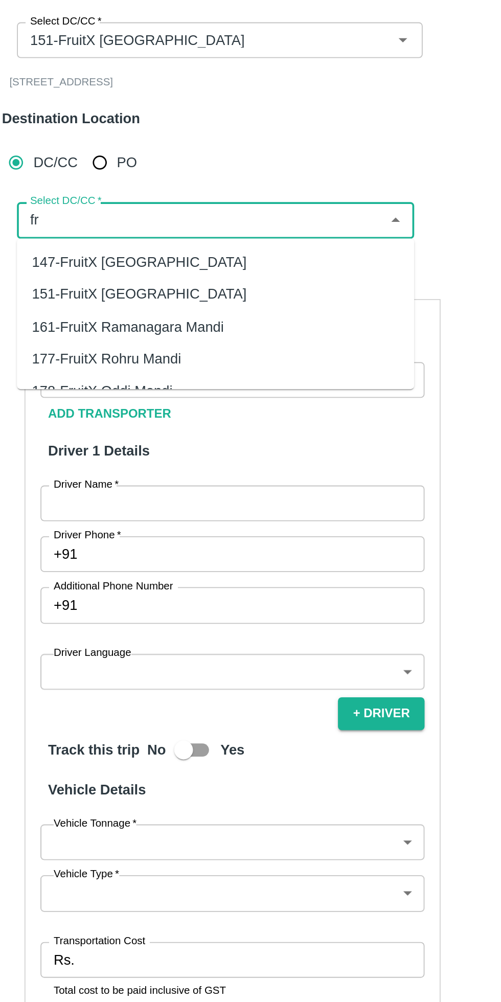
type input "f"
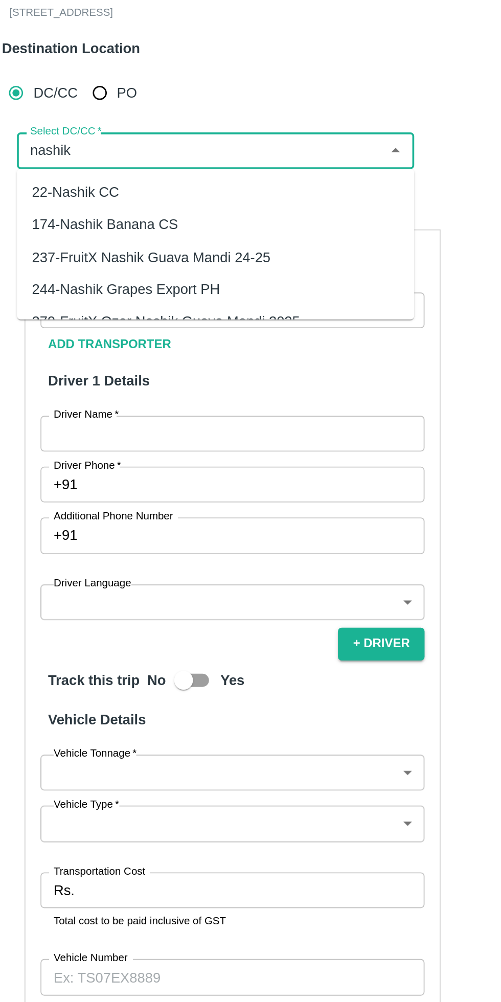
click at [161, 317] on input "Select DC/CC   *" at bounding box center [120, 318] width 193 height 13
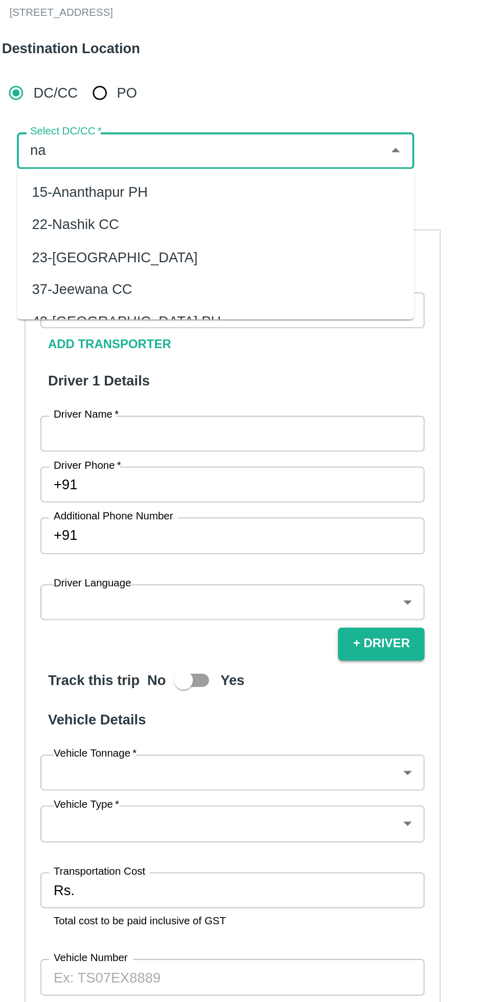
type input "n"
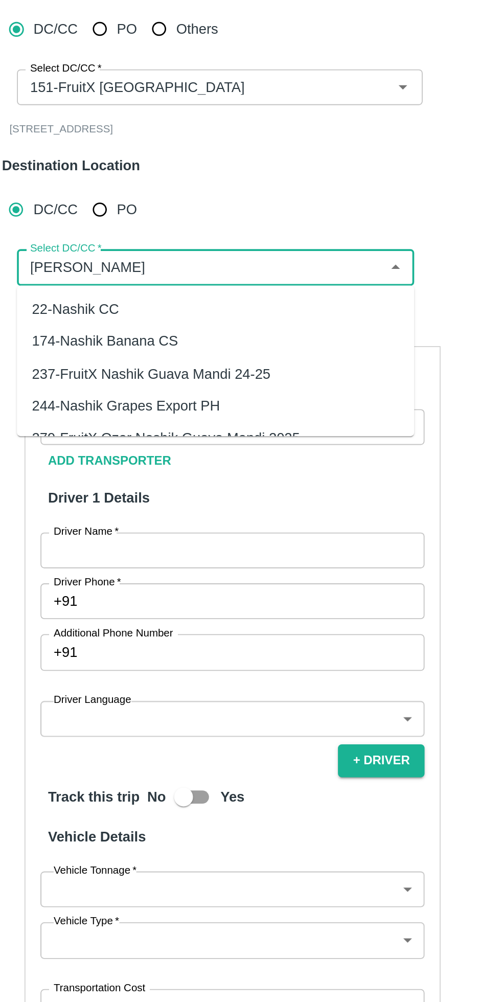
click at [67, 376] on div "237-FruitX Nashik Guava Mandi 24-25" at bounding box center [93, 376] width 129 height 11
type input "237-FruitX Nashik Guava Mandi 24-25"
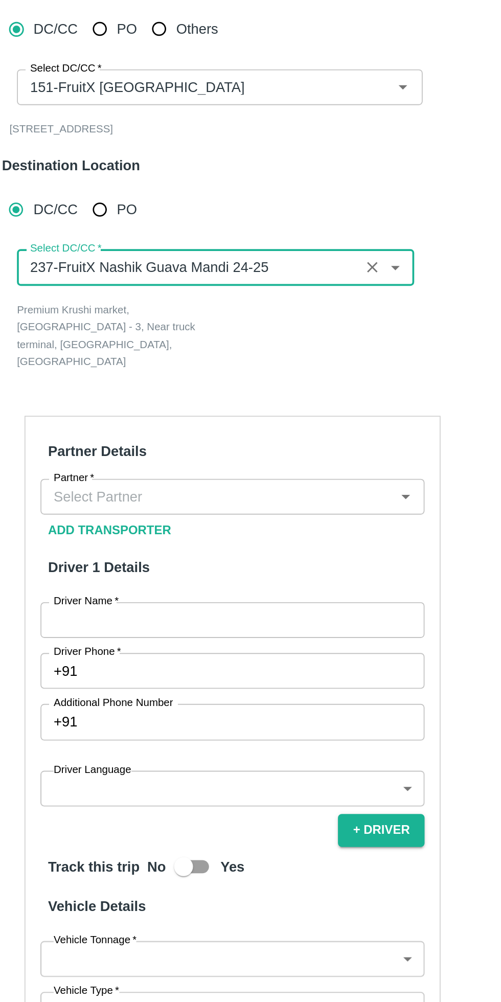
click at [213, 319] on icon "Clear" at bounding box center [214, 319] width 6 height 6
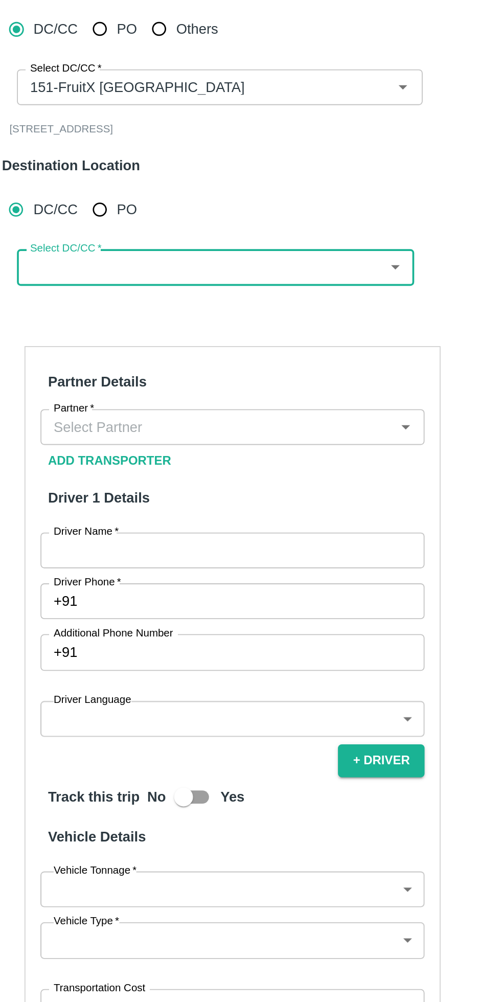
click at [97, 322] on input "Select DC/CC   *" at bounding box center [120, 318] width 193 height 13
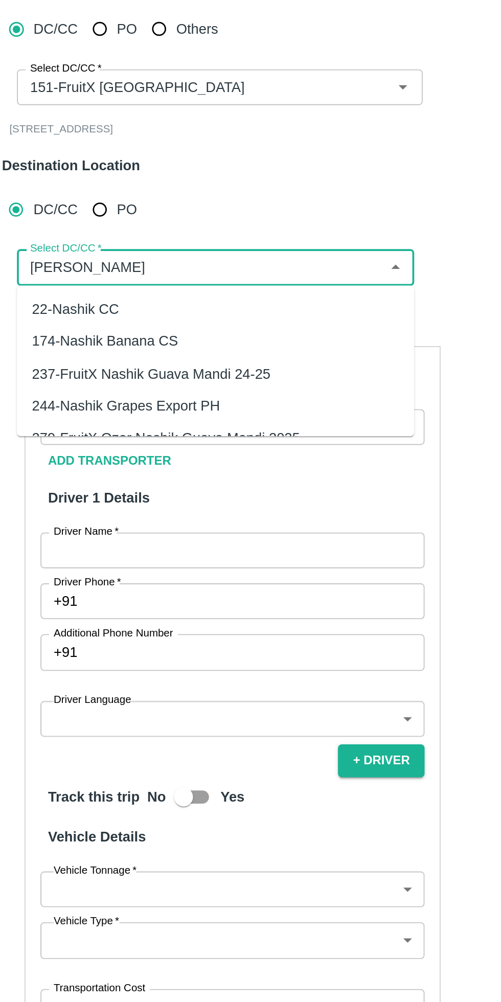
type input "nashi"
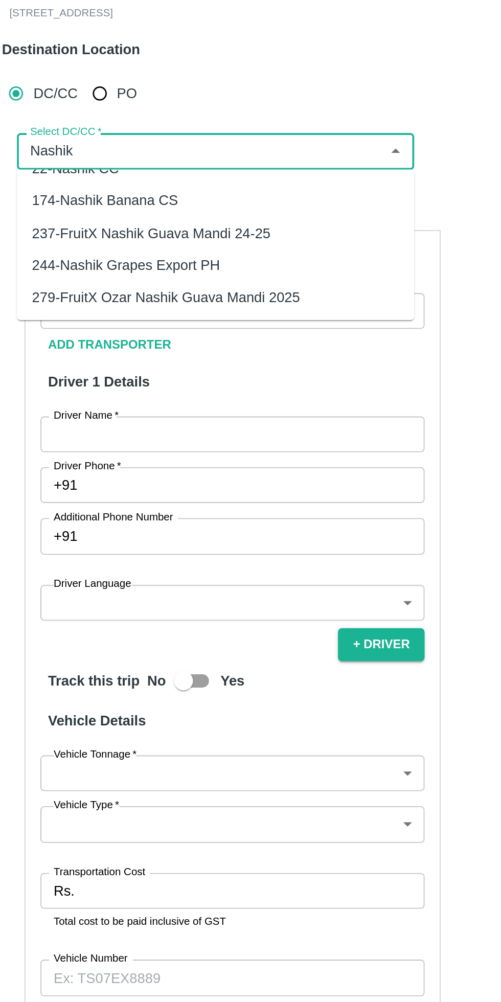
scroll to position [14, 0]
click at [156, 403] on div "279-FruitX Ozar Nashik Guava Mandi 2025" at bounding box center [102, 398] width 146 height 11
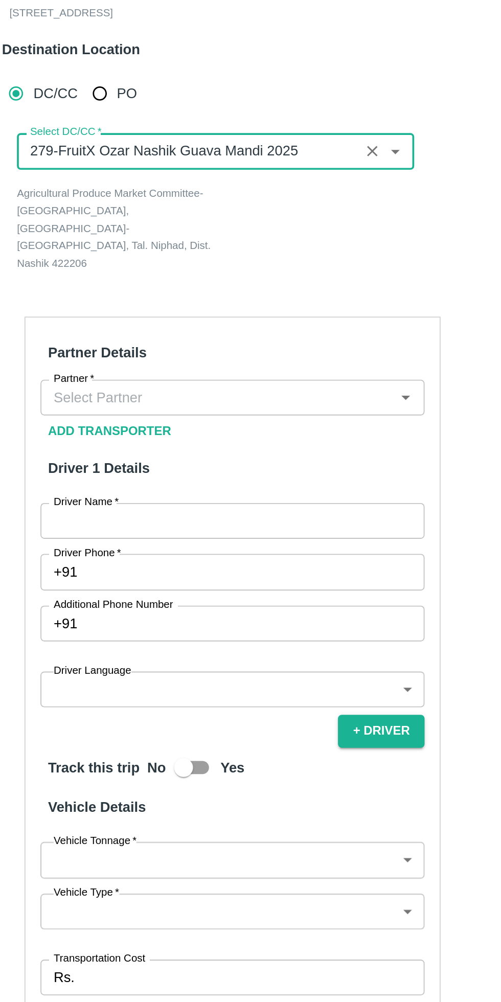
type input "279-FruitX Ozar Nashik Guava Mandi 2025"
click at [149, 446] on input "Partner   *" at bounding box center [129, 452] width 186 height 13
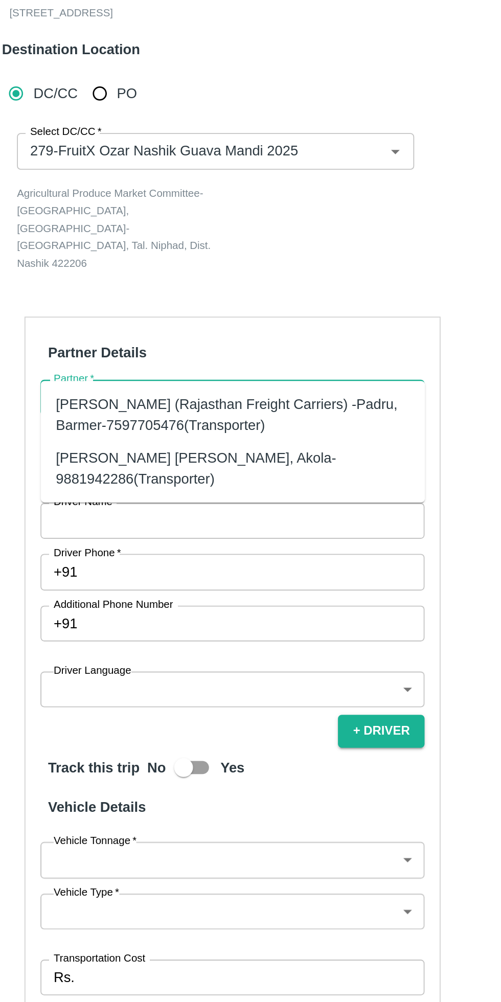
click at [121, 466] on div "[PERSON_NAME] (Rajasthan Freight Carriers) -Padru, Barmer-7597705476(Transporte…" at bounding box center [137, 462] width 192 height 23
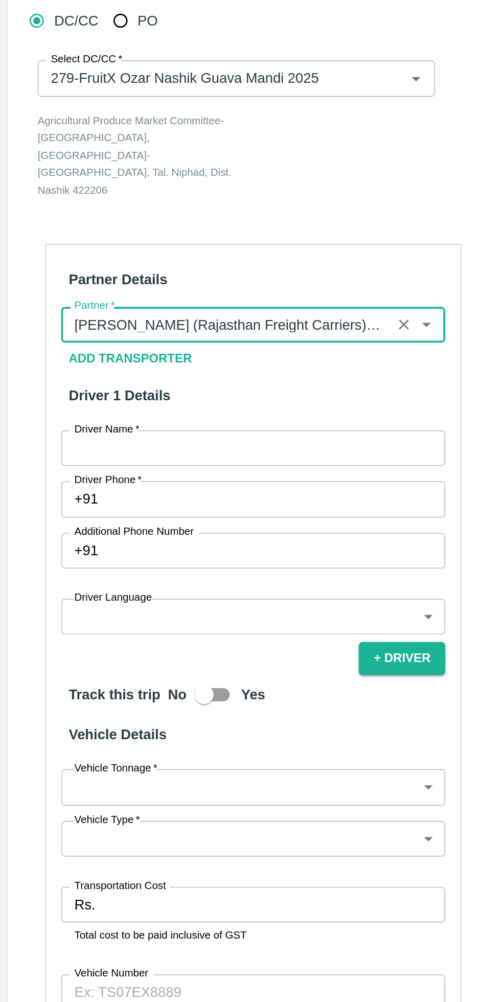
type input "[PERSON_NAME] (Rajasthan Freight Carriers) -Padru, Barmer-7597705476(Transporte…"
click at [139, 510] on input "Driver Name   *" at bounding box center [137, 519] width 209 height 19
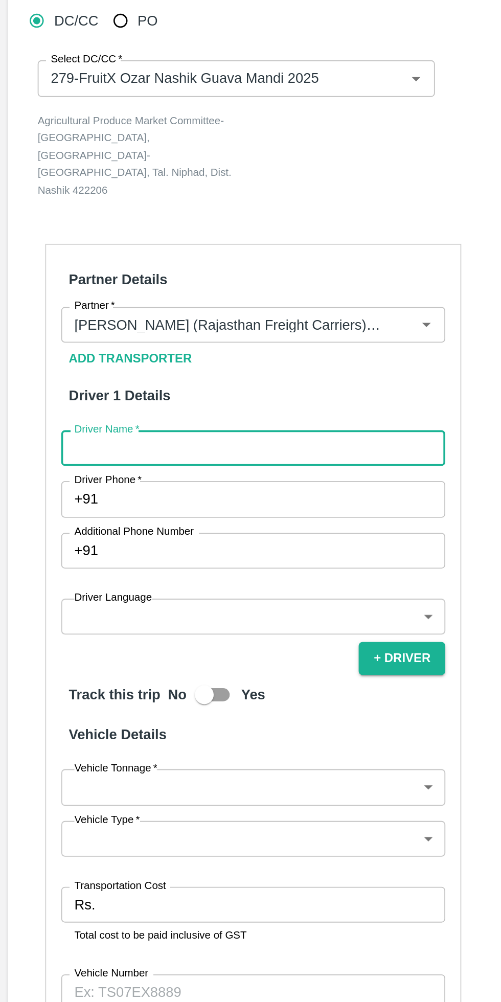
type input "Rohit"
click at [121, 538] on input "Driver Phone   *" at bounding box center [149, 547] width 185 height 19
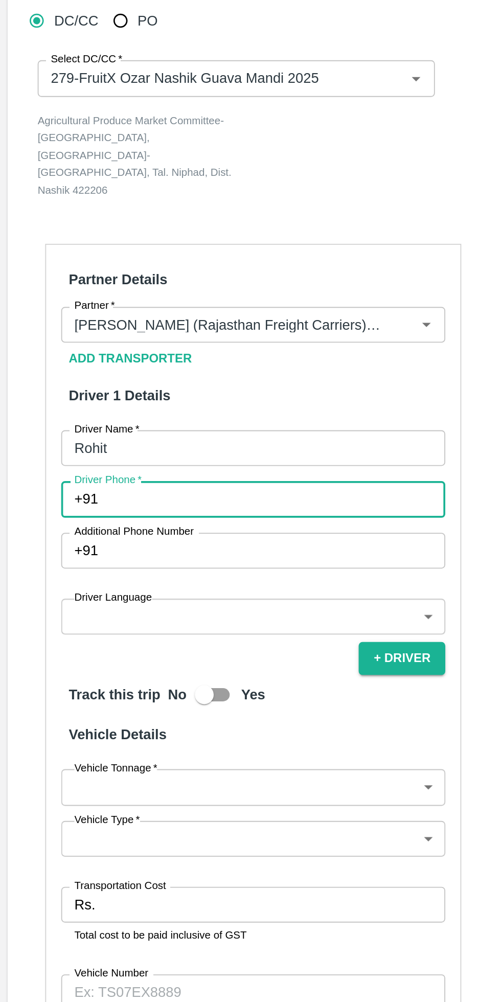
type input "9359625451"
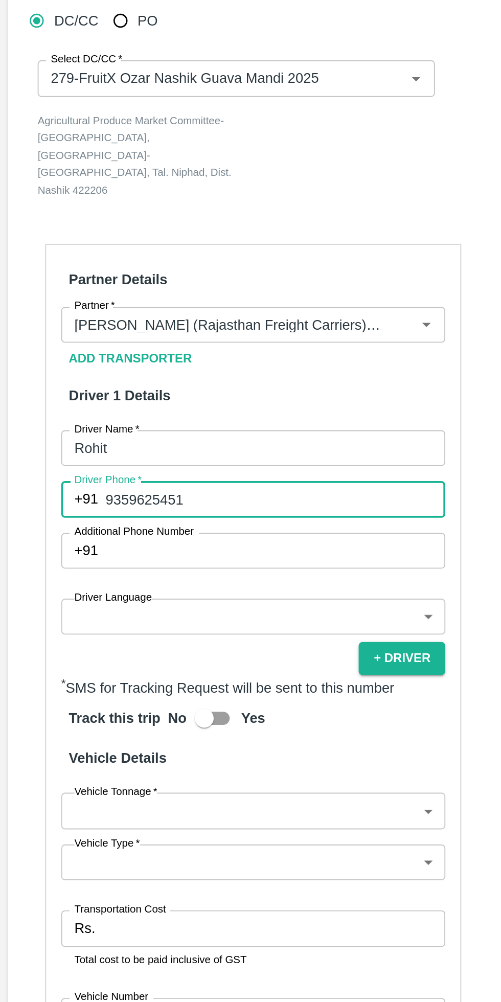
click at [144, 593] on body "Supply Chain Add Trip Trip Details Trip Type Material/Labor Movement 2 Trip Typ…" at bounding box center [250, 501] width 501 height 1002
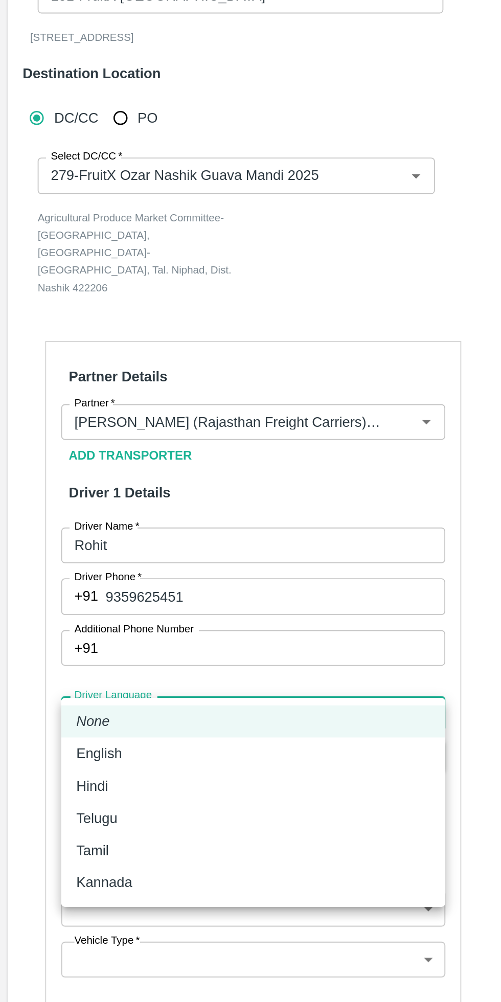
click at [67, 651] on div "Hindi" at bounding box center [137, 650] width 192 height 11
type input "hi"
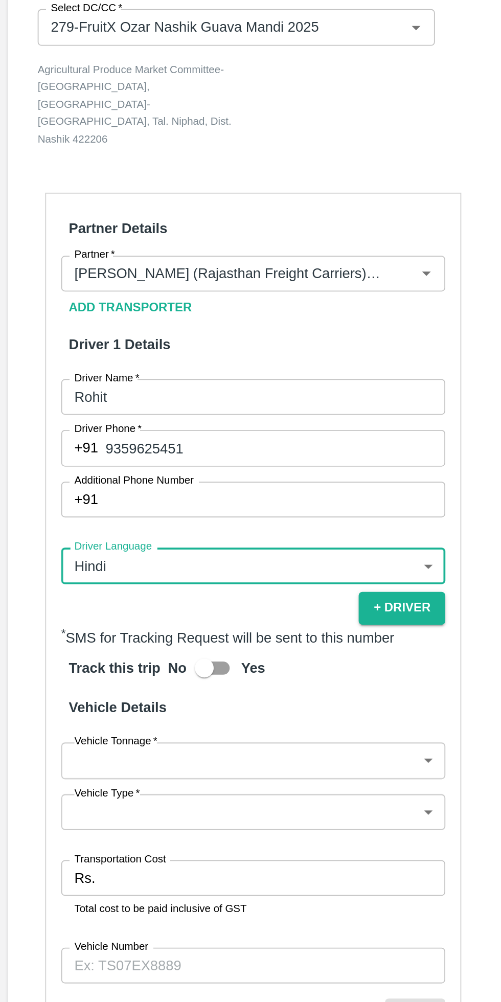
click at [124, 707] on body "Supply Chain Add Trip Trip Details Trip Type Material/Labor Movement 2 Trip Typ…" at bounding box center [250, 501] width 501 height 1002
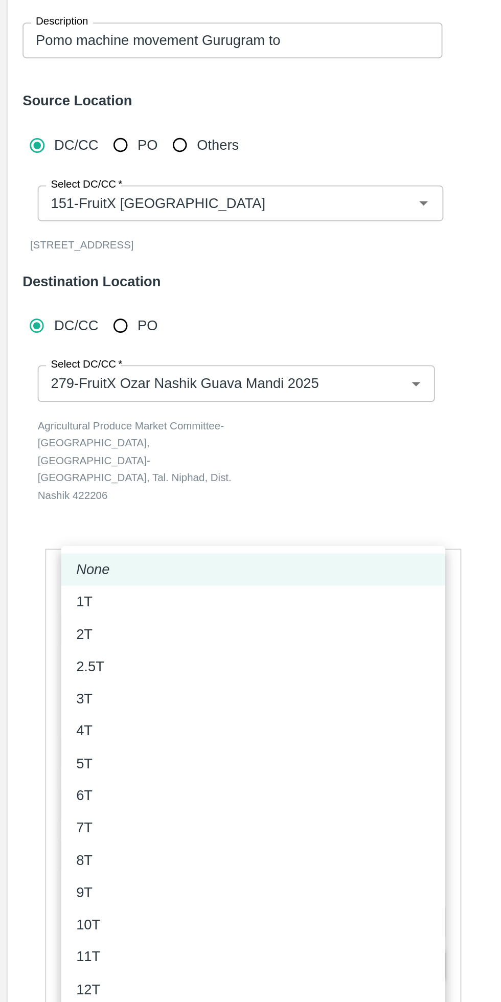
click at [59, 576] on div "8T" at bounding box center [137, 578] width 192 height 11
type input "8000"
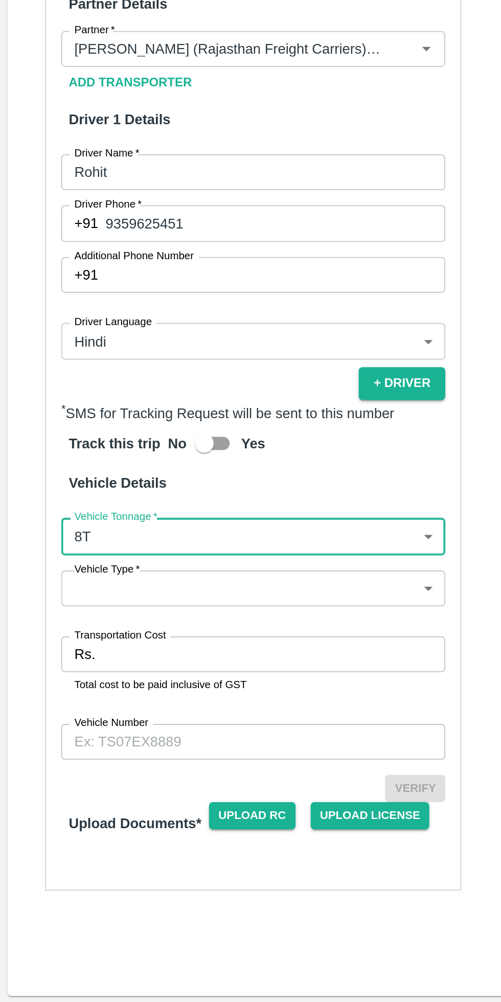
click at [112, 724] on body "Supply Chain Add Trip Trip Details Trip Type Material/Labor Movement 2 Trip Typ…" at bounding box center [250, 501] width 501 height 1002
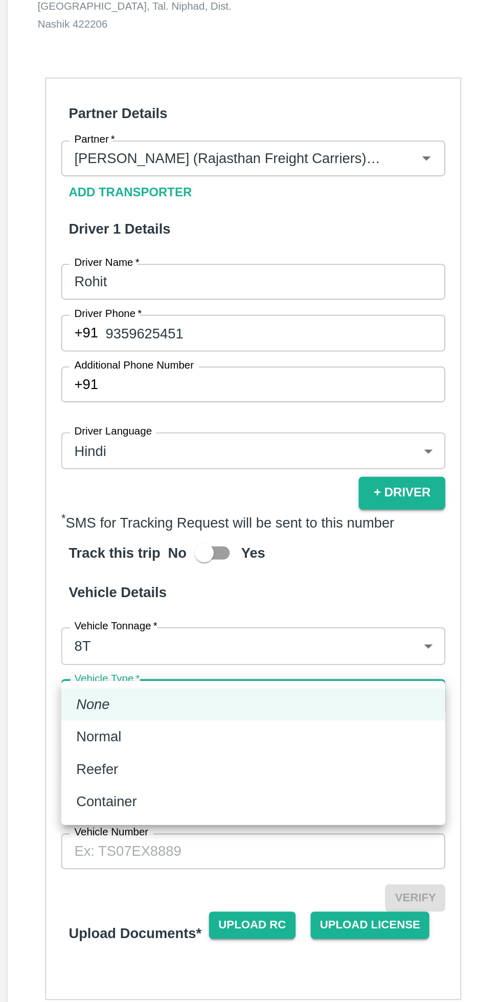
click at [78, 800] on div "Container" at bounding box center [60, 801] width 38 height 11
type input "Container"
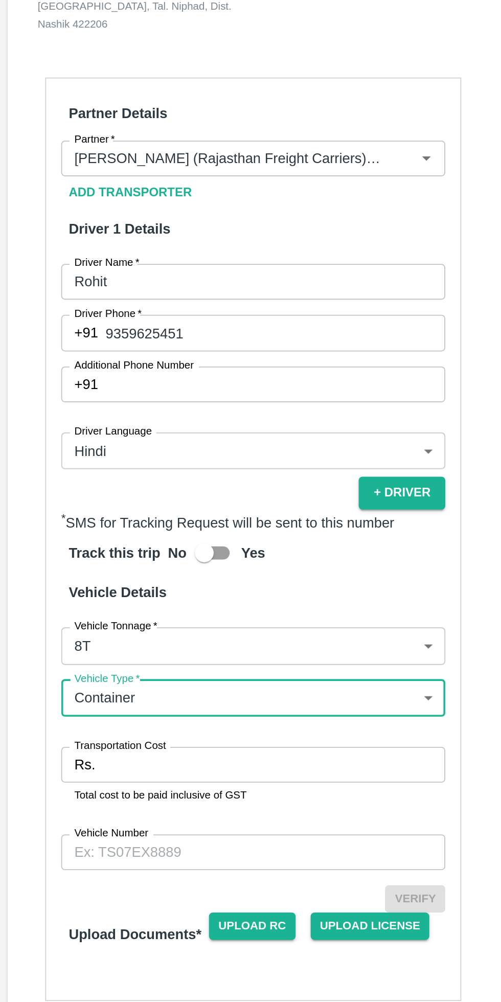
click at [117, 772] on input "Transportation Cost" at bounding box center [149, 781] width 186 height 19
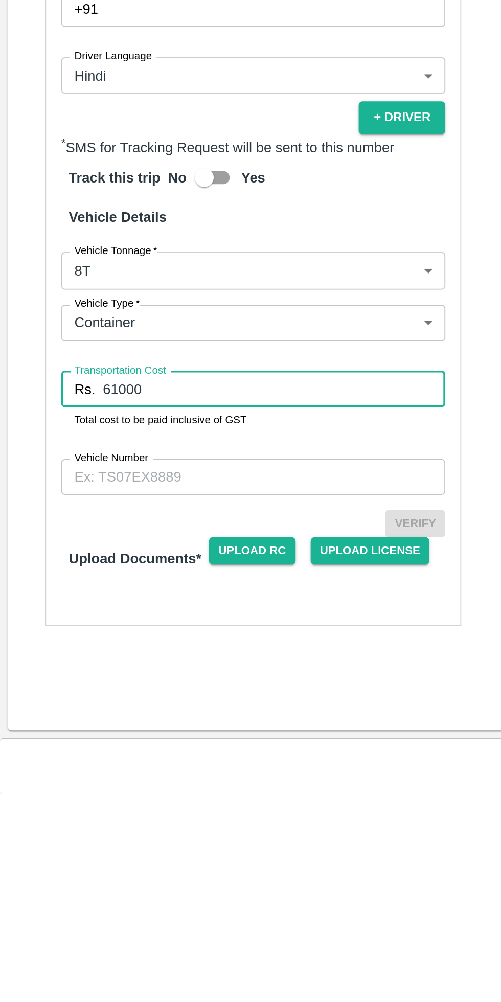
type input "61000"
click at [95, 820] on input "Vehicle Number" at bounding box center [137, 829] width 209 height 19
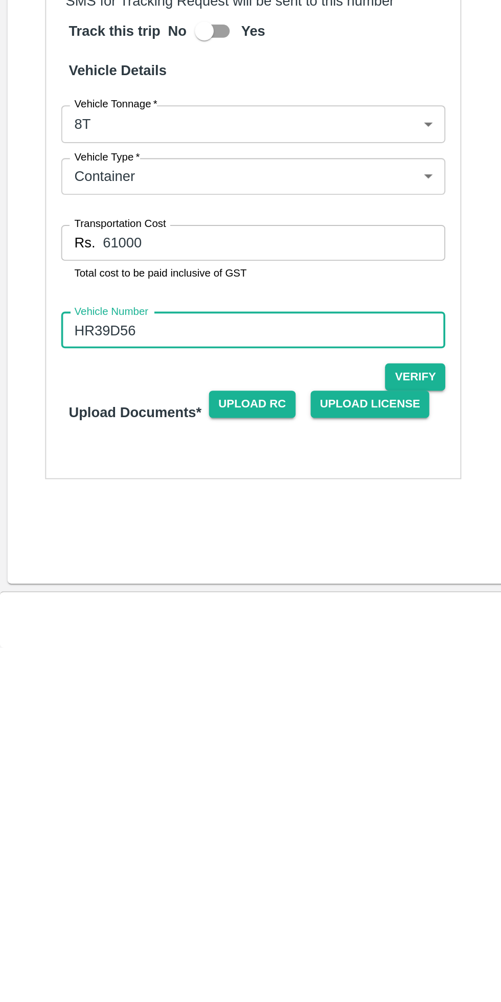
click at [106, 820] on input "HR39D56" at bounding box center [137, 829] width 209 height 19
type input "HR39D5963"
click at [232, 848] on button "Verify" at bounding box center [225, 855] width 33 height 15
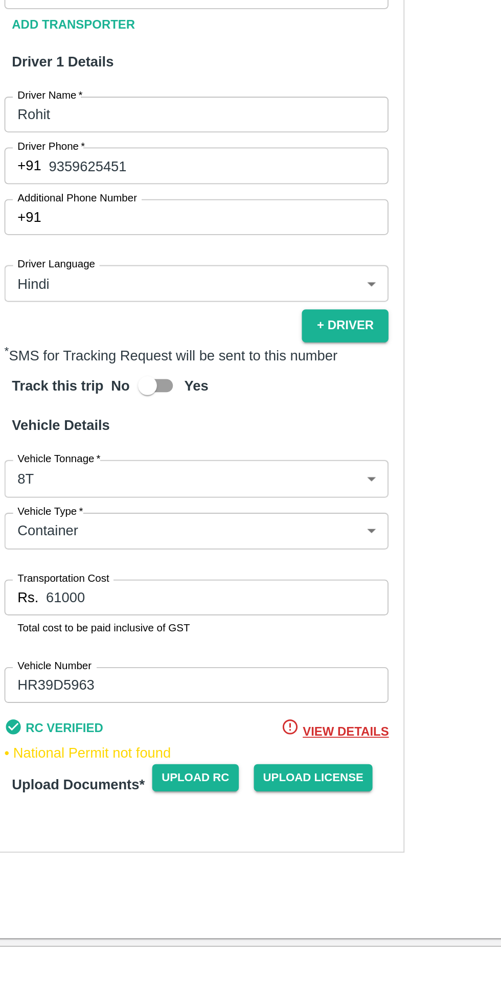
click at [225, 851] on span "View Details" at bounding box center [218, 855] width 47 height 8
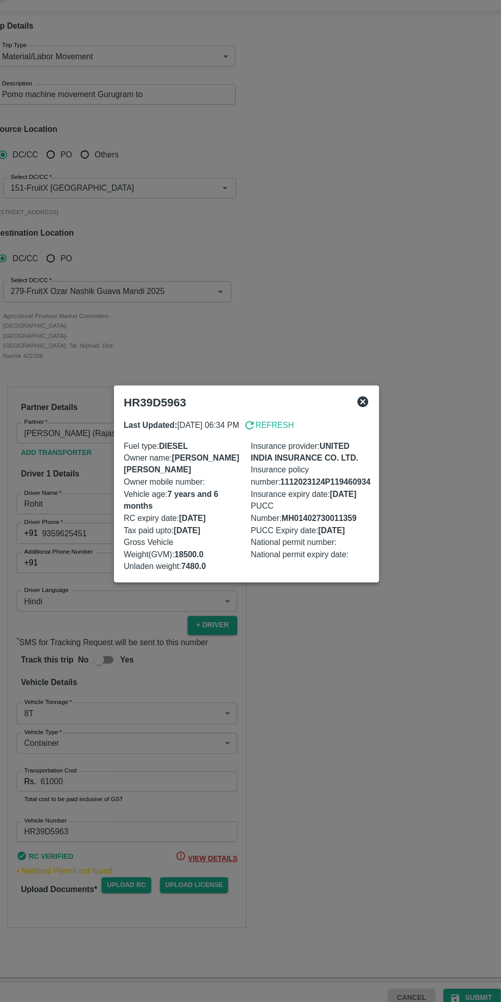
click at [377, 755] on div at bounding box center [250, 501] width 501 height 1002
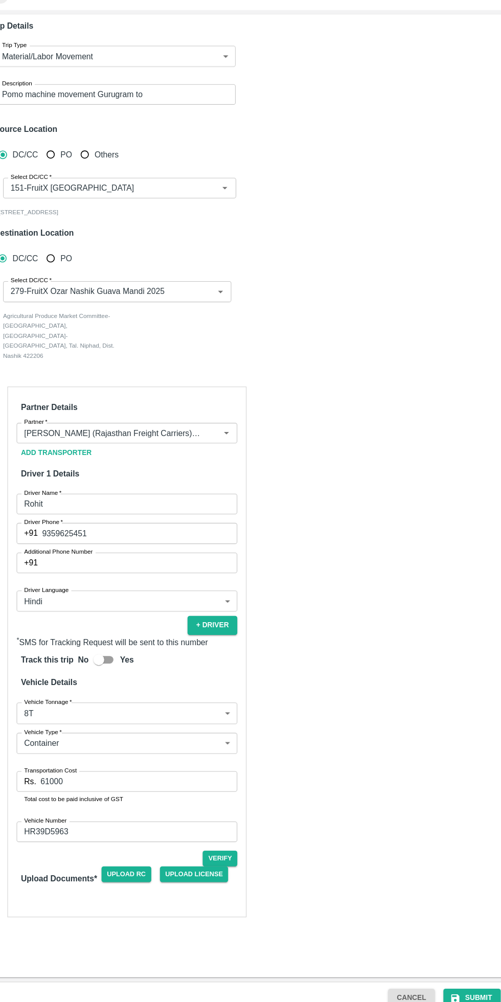
click at [143, 862] on span "Upload RC" at bounding box center [136, 869] width 47 height 15
click at [0, 0] on input "Upload RC" at bounding box center [0, 0] width 0 height 0
click at [187, 862] on span "Upload License" at bounding box center [201, 869] width 65 height 15
click at [0, 0] on input "Upload License" at bounding box center [0, 0] width 0 height 0
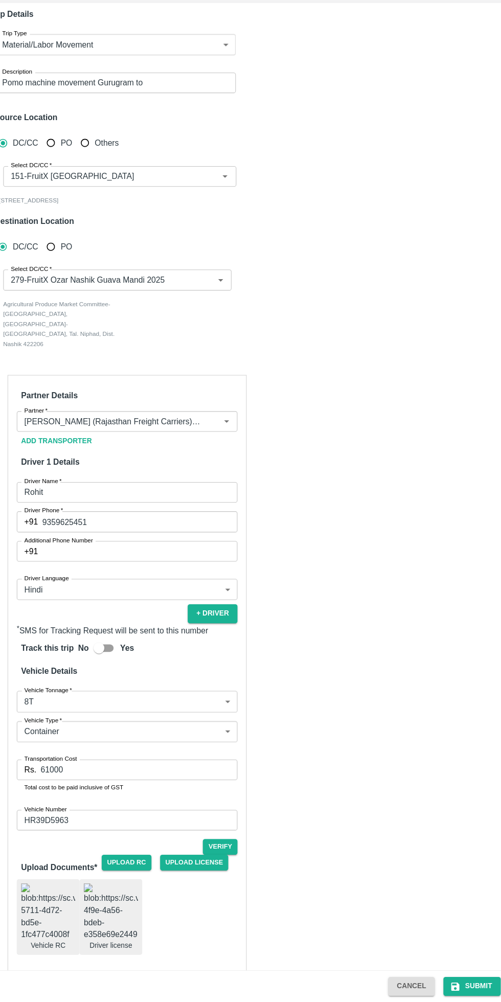
click at [235, 848] on button "Verify" at bounding box center [225, 855] width 33 height 15
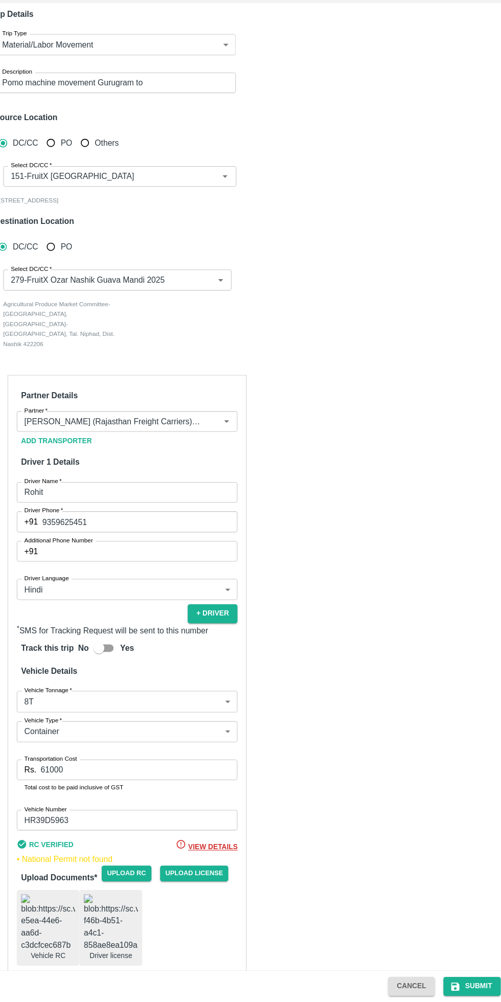
click at [468, 985] on button "Submit" at bounding box center [464, 987] width 54 height 18
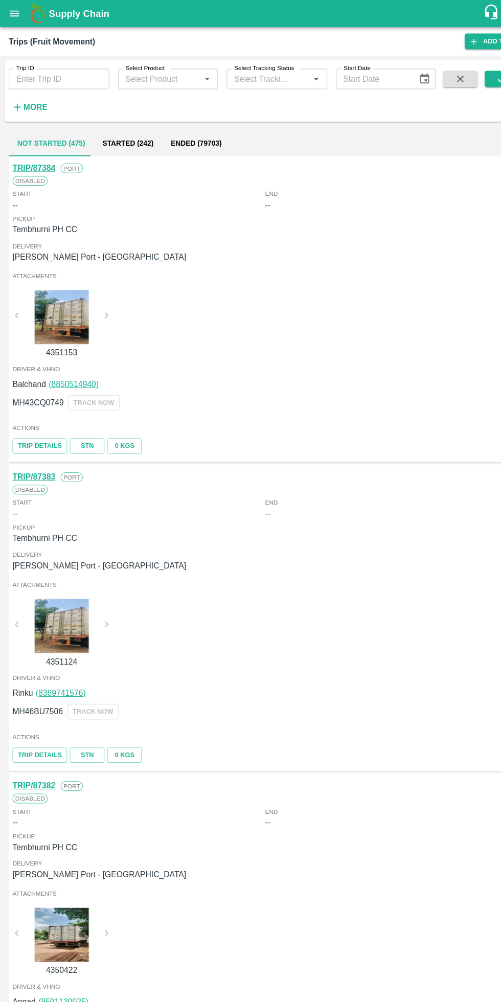
click at [19, 15] on icon "open drawer" at bounding box center [13, 12] width 11 height 11
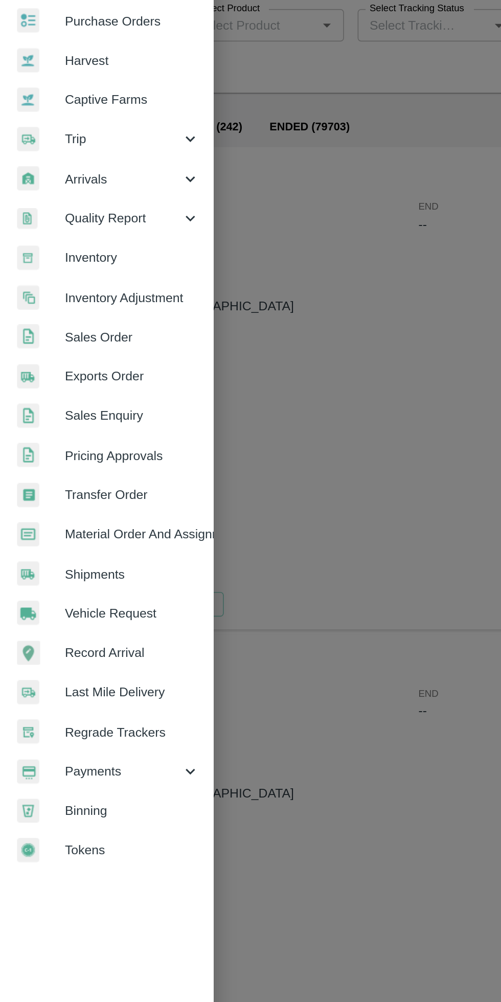
click at [70, 143] on span "Trip" at bounding box center [74, 142] width 70 height 11
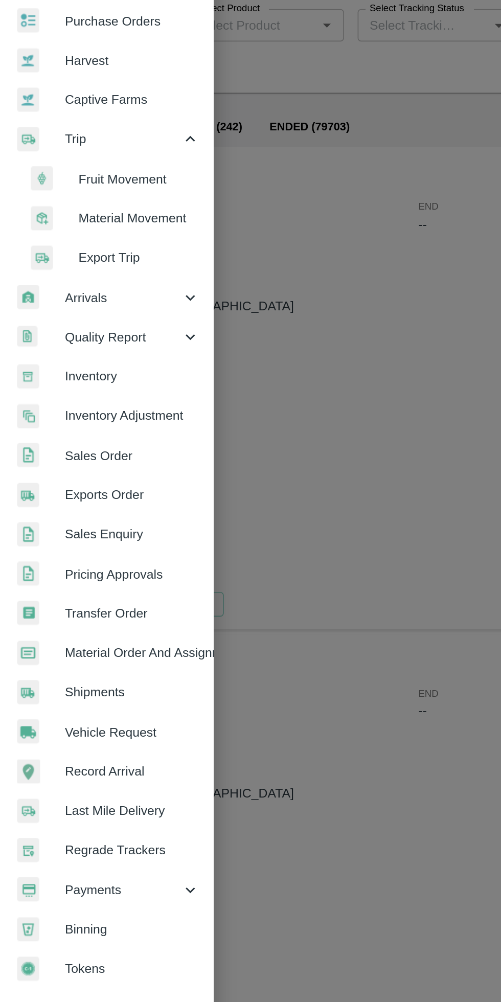
click at [90, 187] on span "Material Movement" at bounding box center [83, 190] width 73 height 11
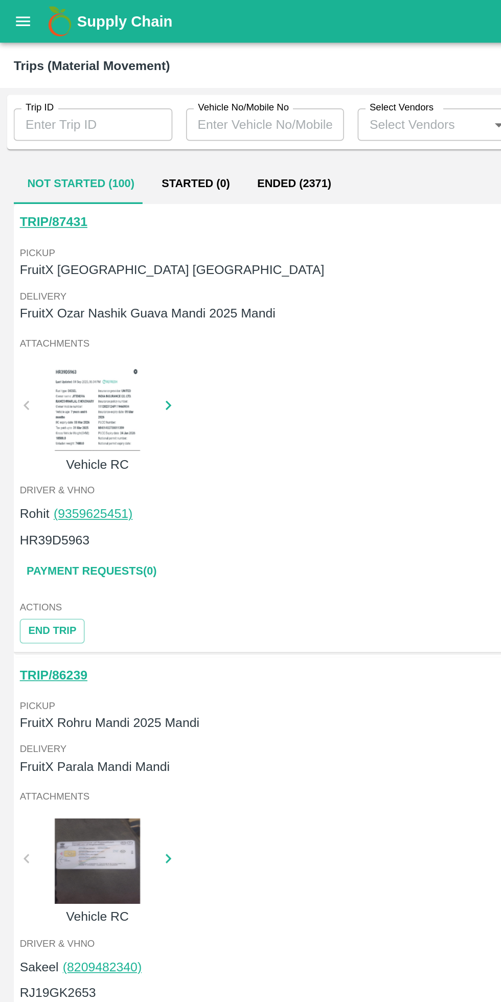
click at [36, 134] on link "TRIP/87431" at bounding box center [32, 133] width 40 height 8
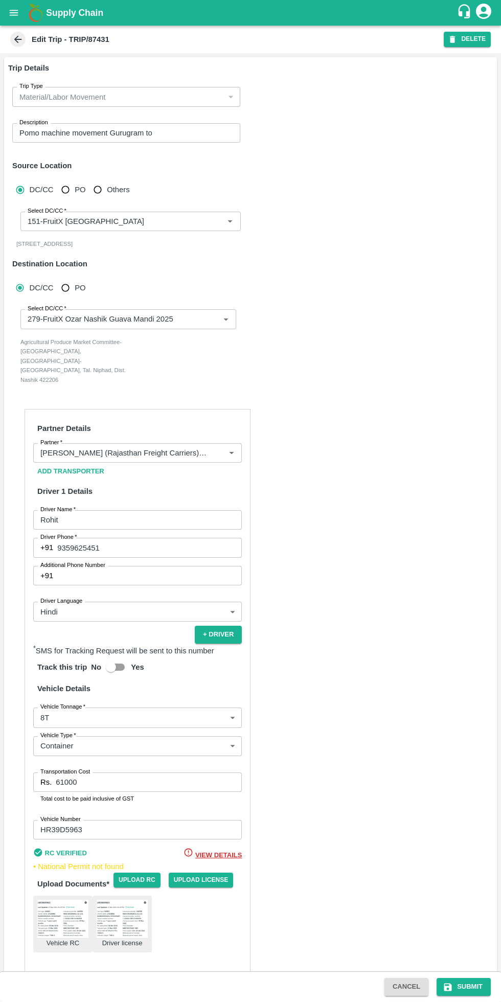
click at [194, 319] on input "Select DC/CC   *" at bounding box center [113, 318] width 179 height 13
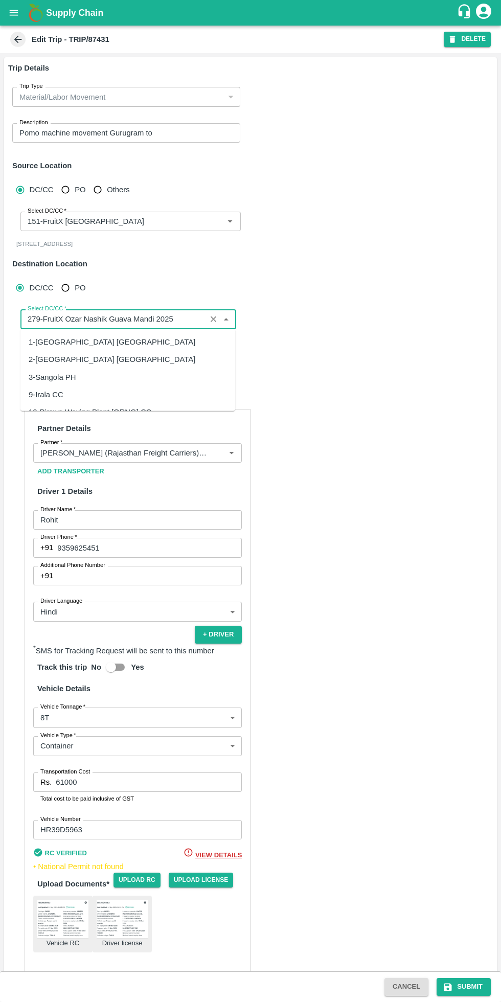
scroll to position [1692, 0]
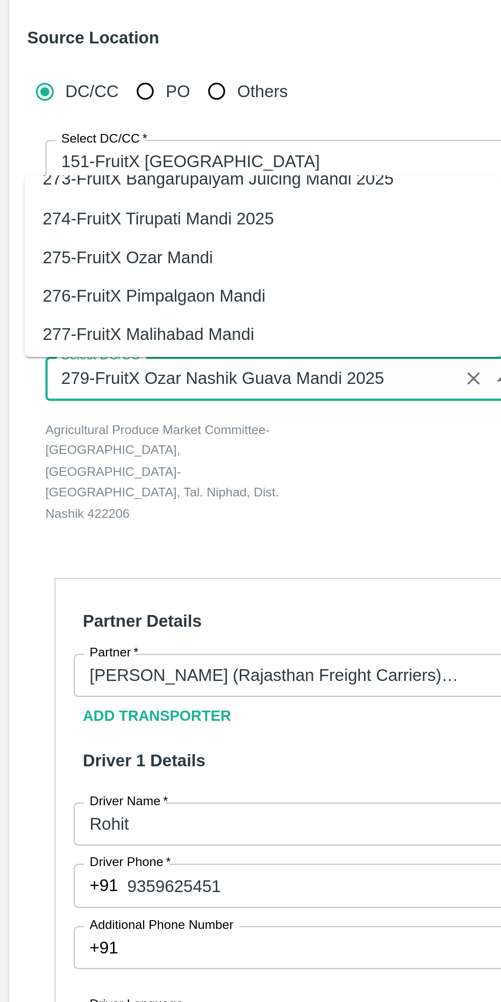
click at [212, 314] on icon "Clear" at bounding box center [214, 319] width 10 height 10
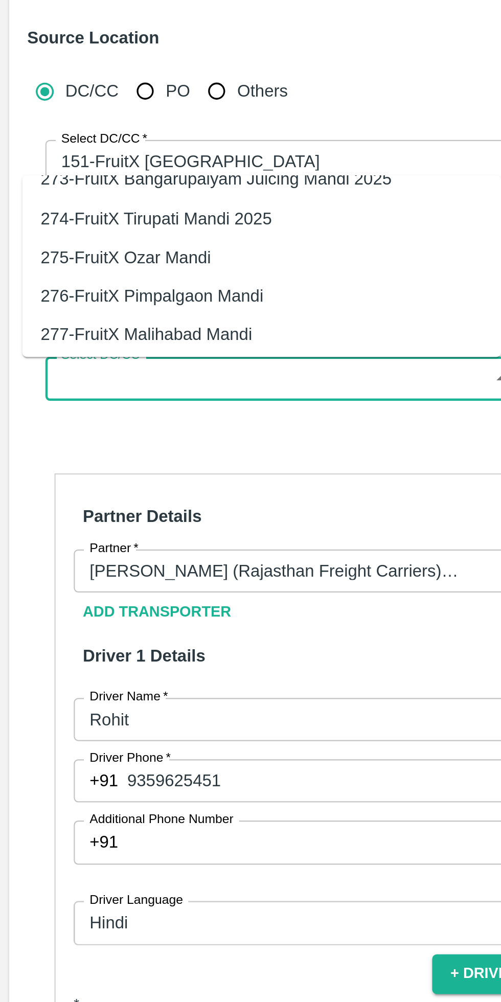
scroll to position [0, 0]
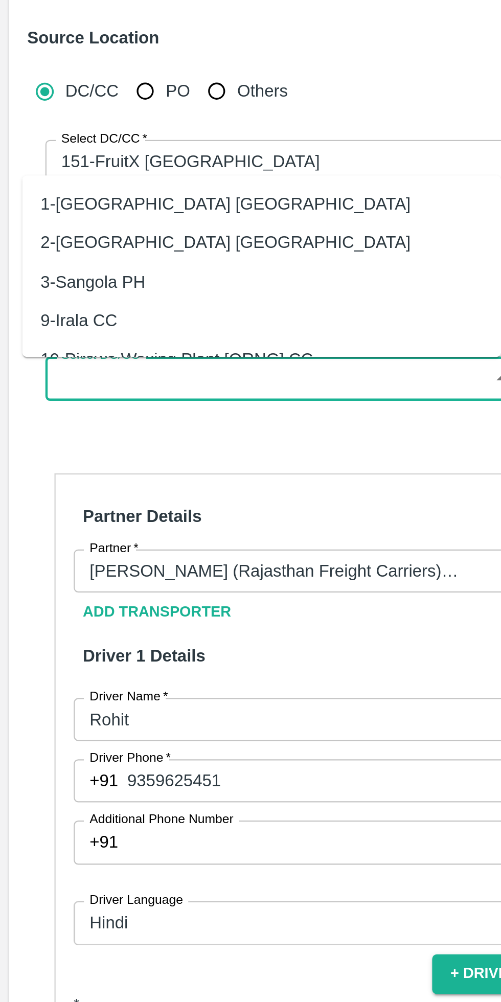
click at [123, 320] on input "Select DC/CC   *" at bounding box center [120, 318] width 193 height 13
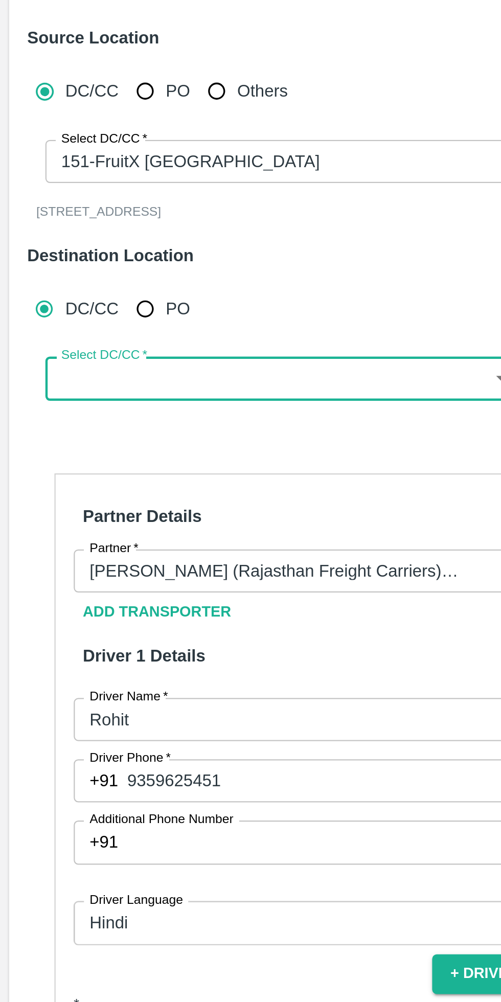
click at [104, 320] on input "Select DC/CC   *" at bounding box center [120, 318] width 193 height 13
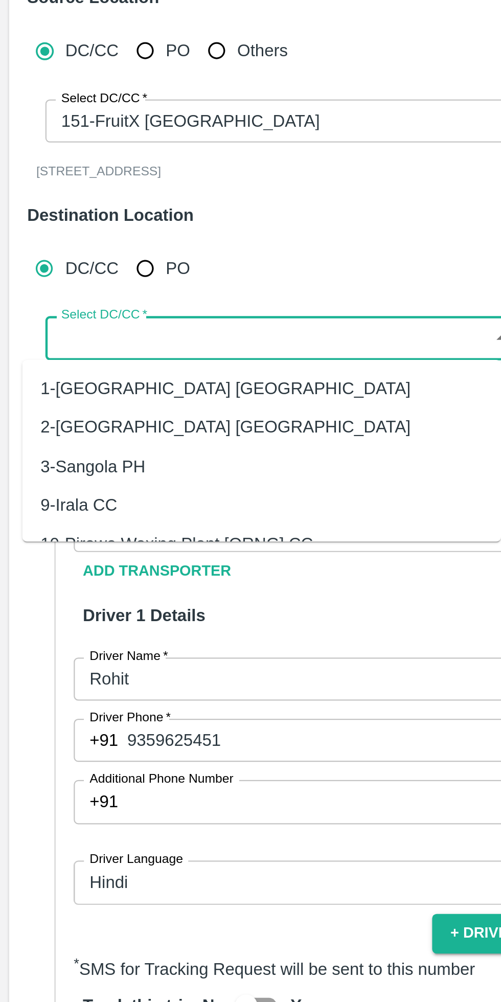
click at [116, 314] on input "Select DC/CC   *" at bounding box center [120, 318] width 193 height 13
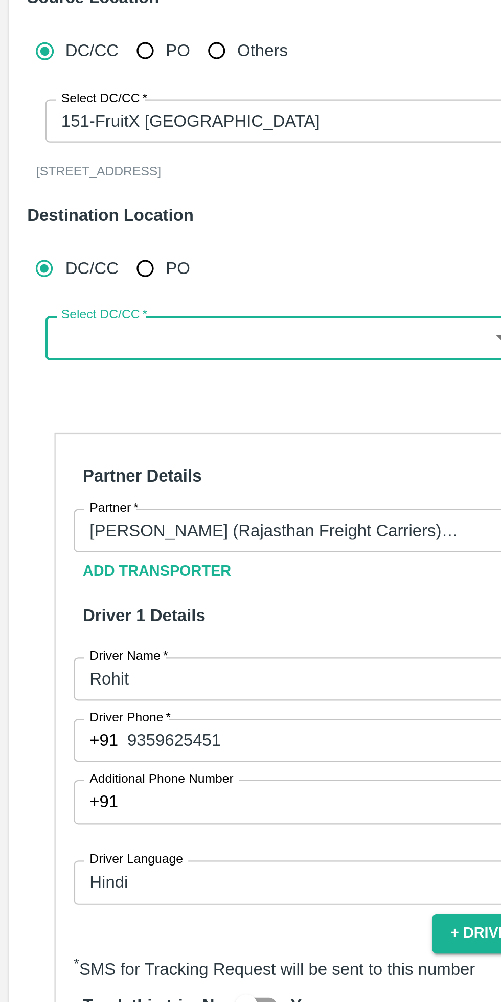
click at [74, 323] on input "Select DC/CC   *" at bounding box center [120, 318] width 193 height 13
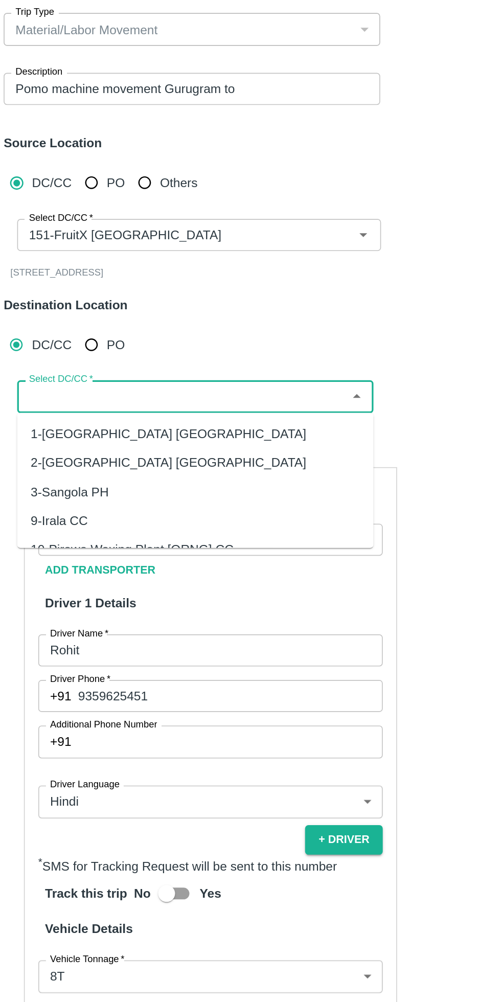
click at [238, 362] on div "Partner Details Partner   * Partner Add Transporter Driver 1 Details Driver Nam…" at bounding box center [250, 646] width 493 height 593
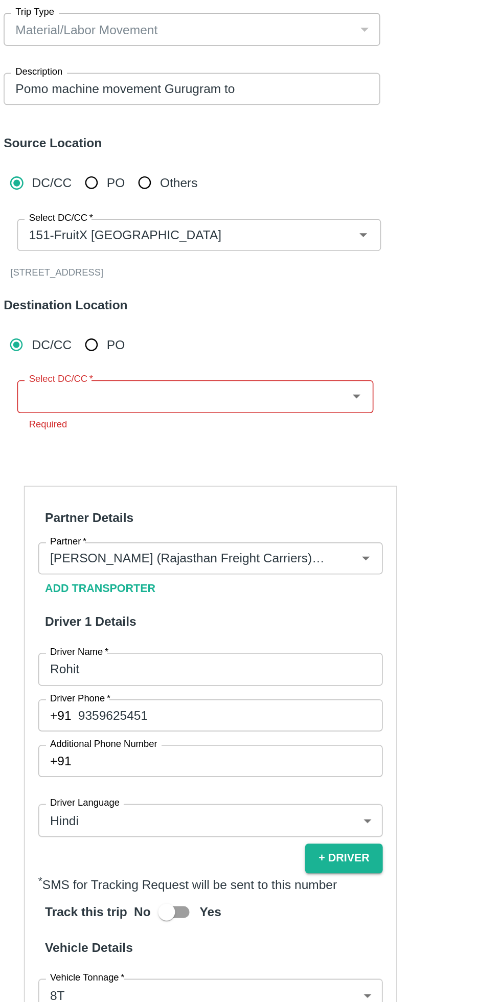
click at [166, 322] on input "Select DC/CC   *" at bounding box center [120, 318] width 193 height 13
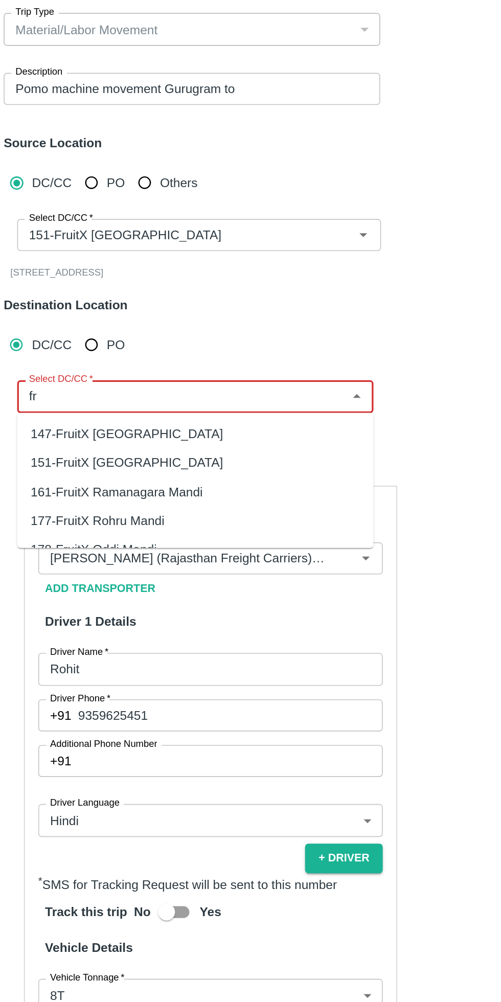
type input "fr"
